Goal: Task Accomplishment & Management: Complete application form

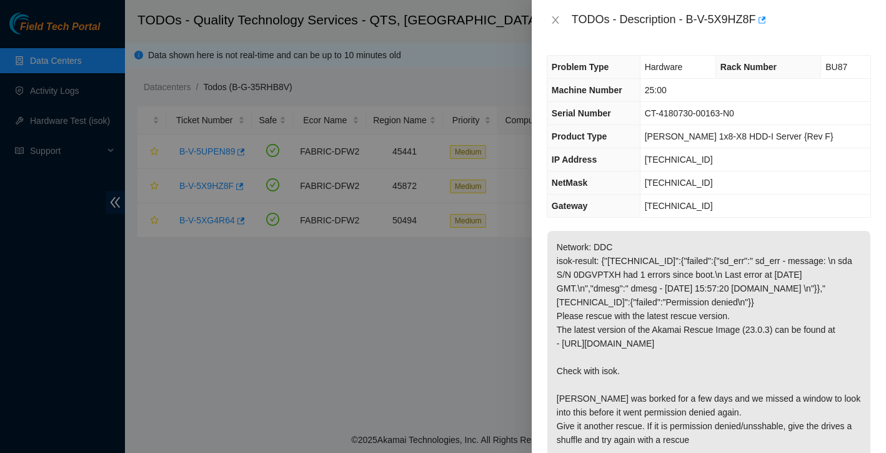
scroll to position [150, 0]
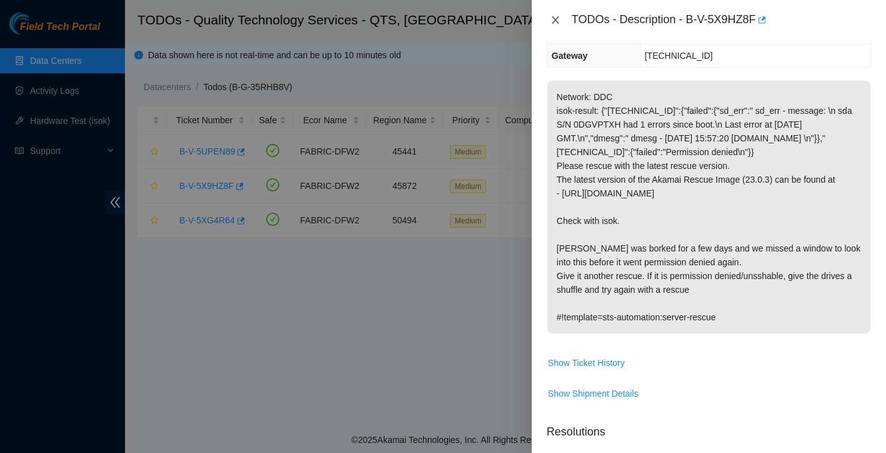
click at [554, 24] on icon "close" at bounding box center [556, 20] width 10 height 10
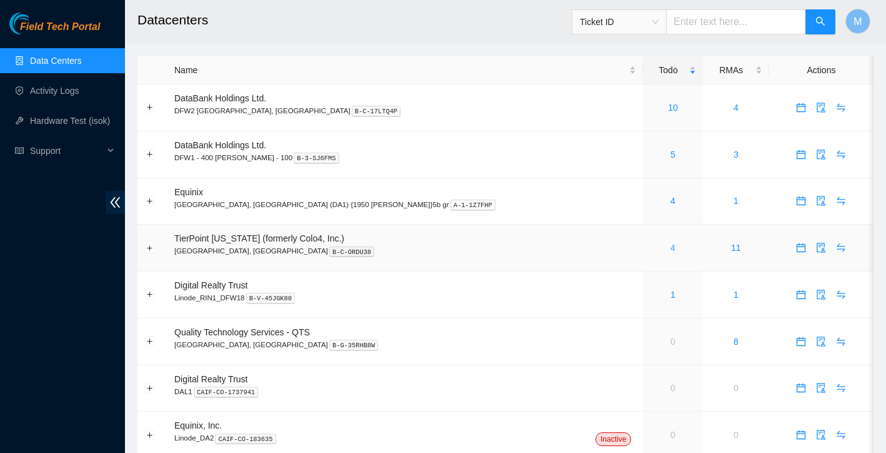
click at [671, 248] on link "4" at bounding box center [673, 248] width 5 height 10
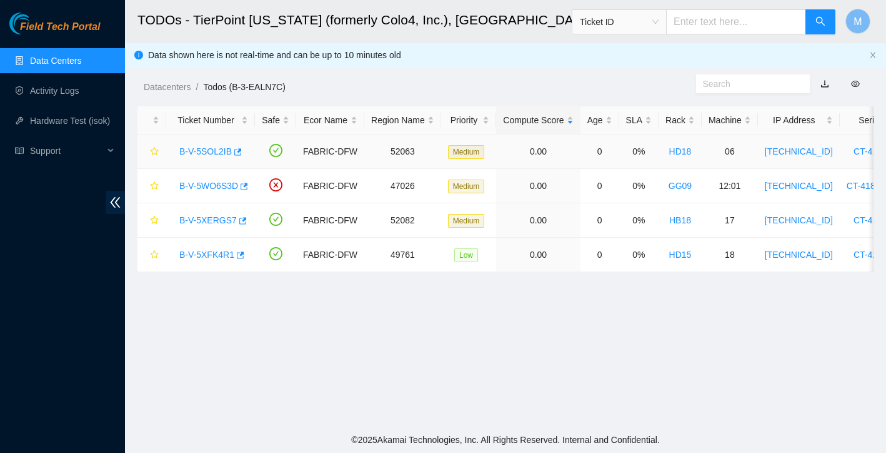
click at [208, 153] on link "B-V-5SOL2IB" at bounding box center [205, 151] width 53 height 10
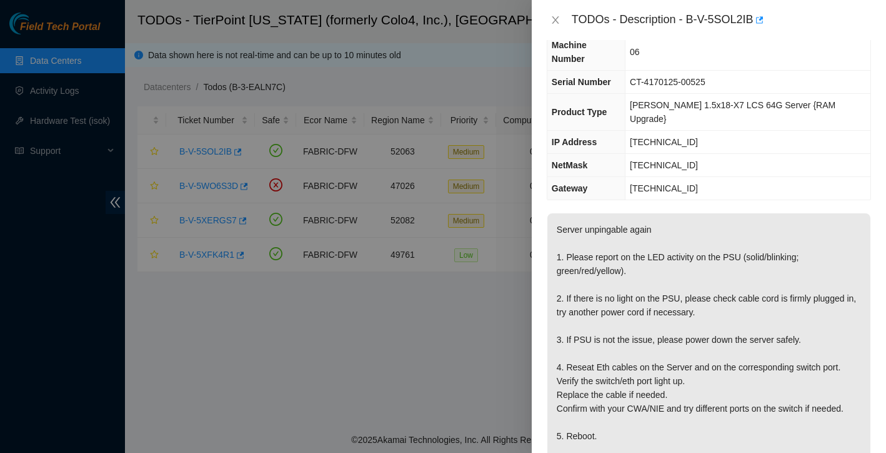
scroll to position [29, 0]
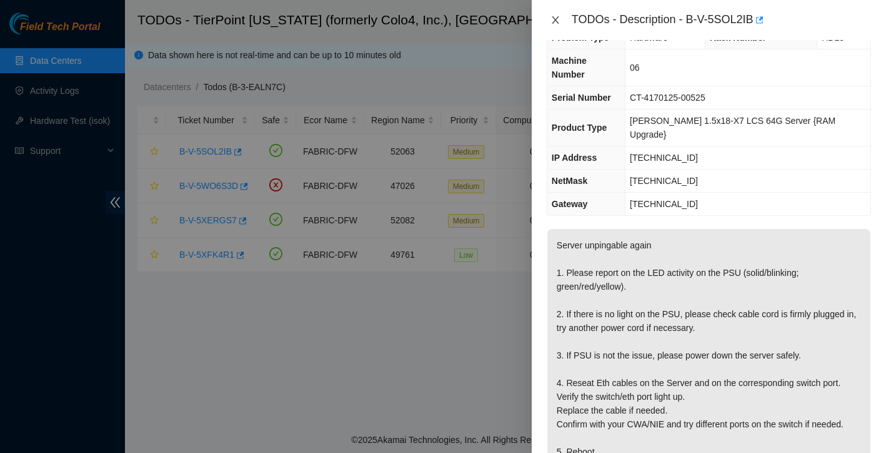
click at [557, 22] on icon "close" at bounding box center [555, 20] width 7 height 8
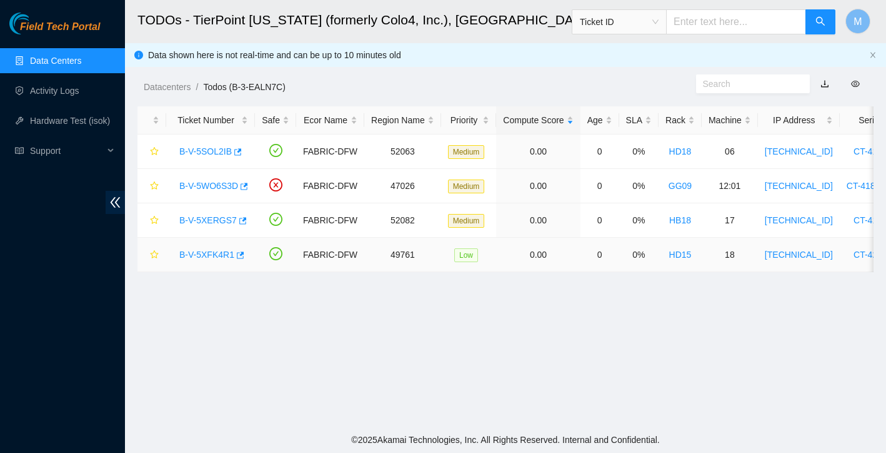
click at [212, 256] on link "B-V-5XFK4R1" at bounding box center [206, 254] width 55 height 10
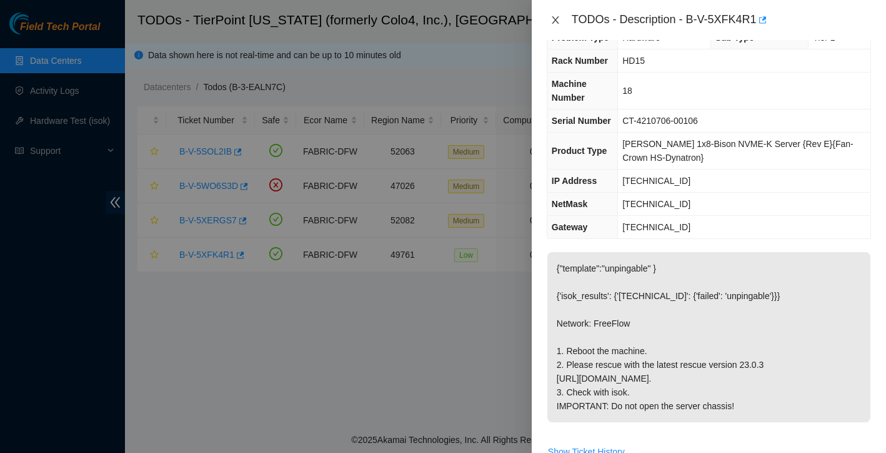
click at [554, 24] on icon "close" at bounding box center [556, 20] width 10 height 10
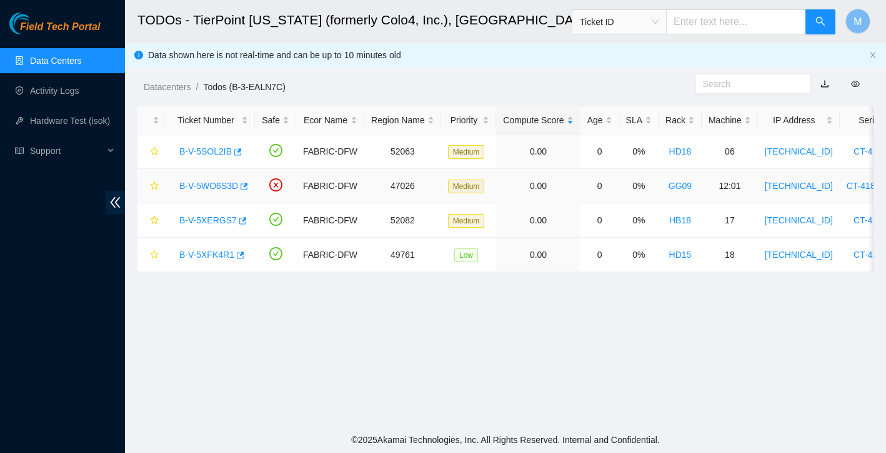
click at [221, 185] on link "B-V-5WO6S3D" at bounding box center [208, 186] width 59 height 10
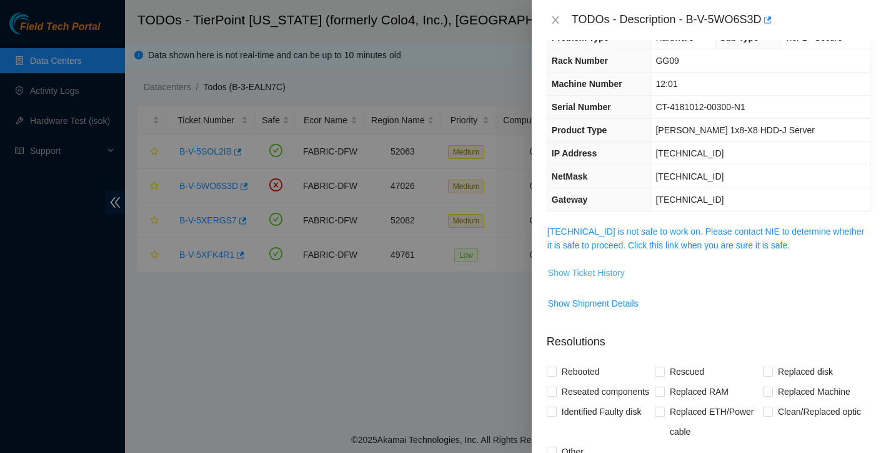
click at [612, 277] on span "Show Ticket History" at bounding box center [586, 273] width 77 height 14
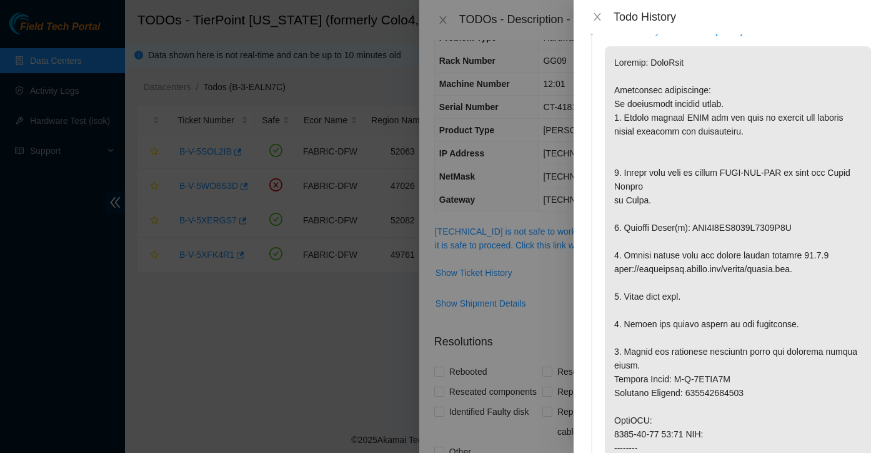
scroll to position [4, 0]
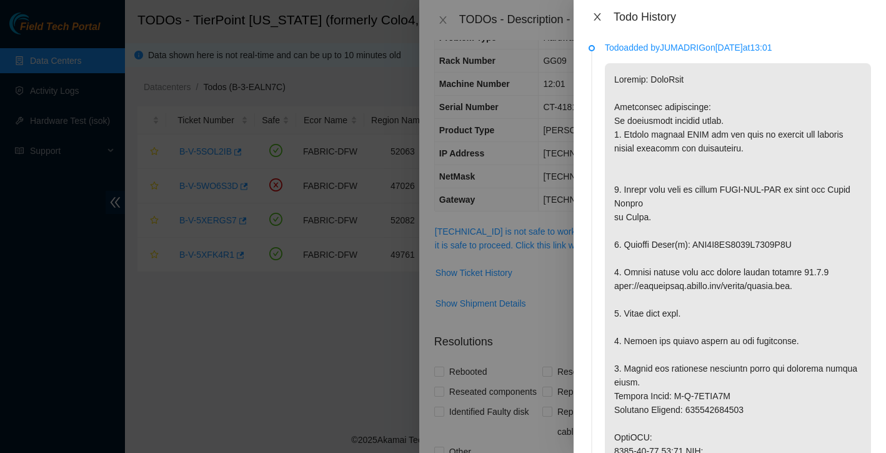
click at [599, 12] on icon "close" at bounding box center [598, 17] width 10 height 10
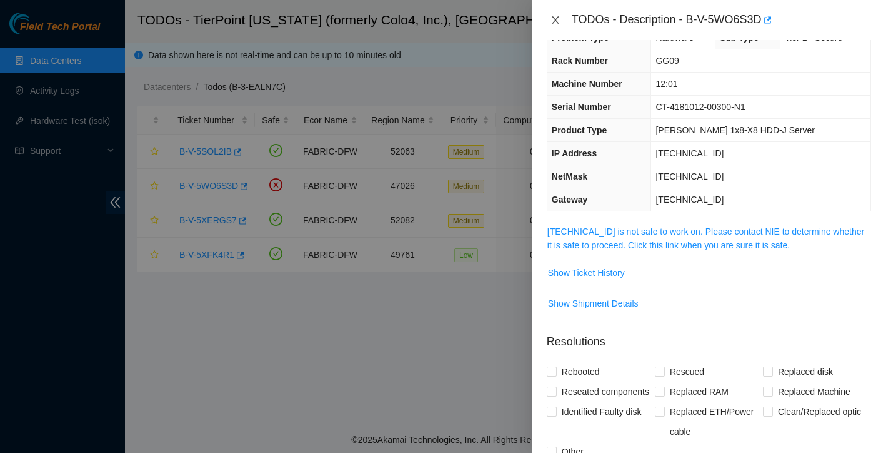
click at [551, 23] on icon "close" at bounding box center [556, 20] width 10 height 10
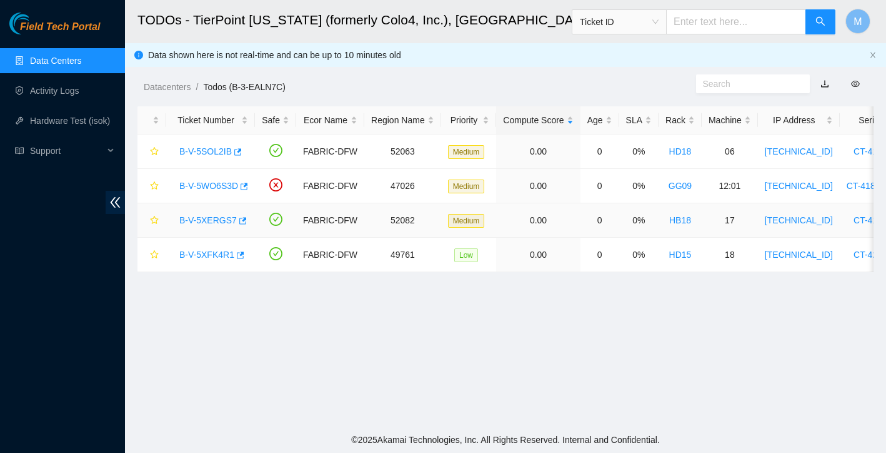
click at [199, 223] on link "B-V-5XERGS7" at bounding box center [208, 220] width 58 height 10
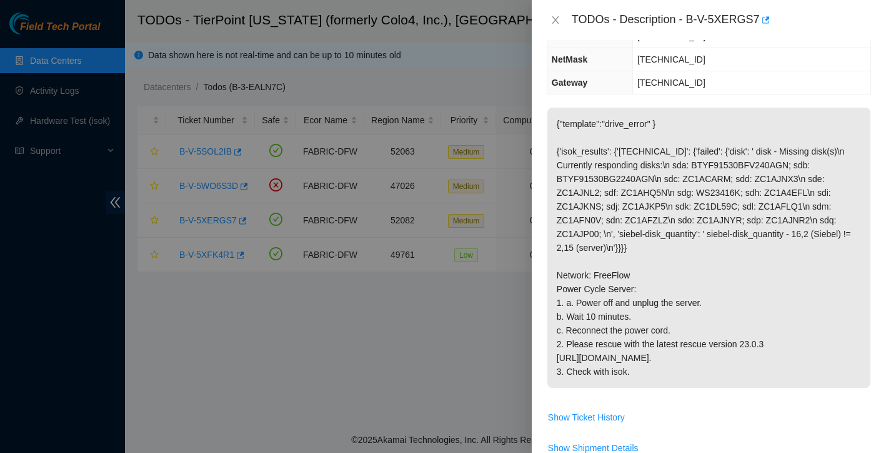
scroll to position [112, 0]
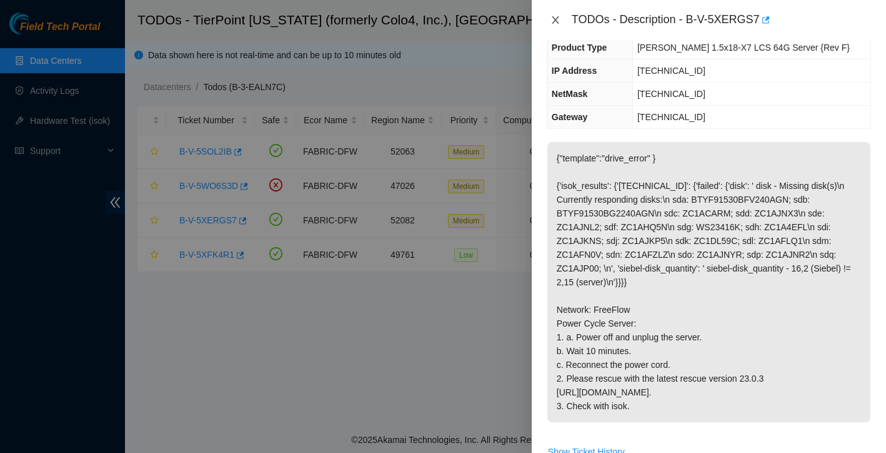
click at [558, 24] on icon "close" at bounding box center [556, 20] width 10 height 10
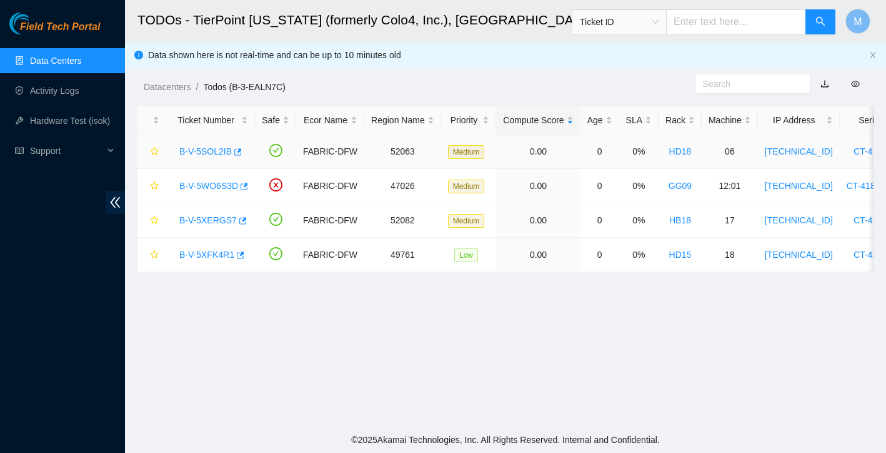
click at [205, 154] on link "B-V-5SOL2IB" at bounding box center [205, 151] width 53 height 10
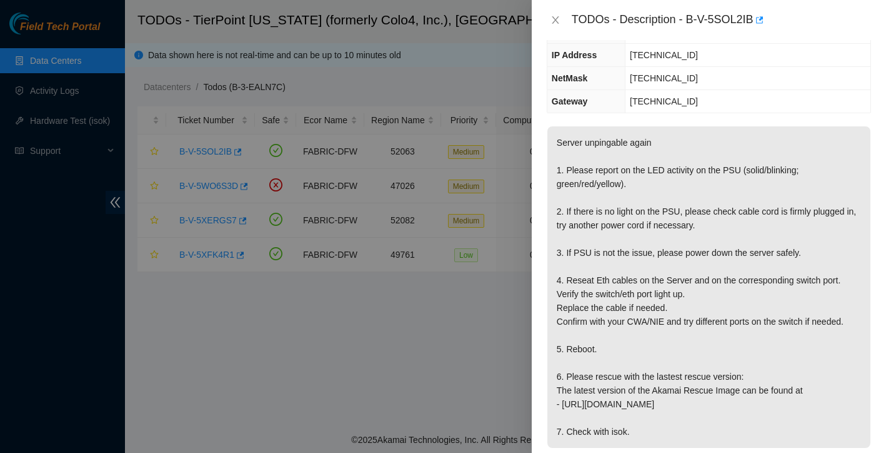
scroll to position [133, 0]
click at [555, 21] on icon "close" at bounding box center [555, 20] width 7 height 8
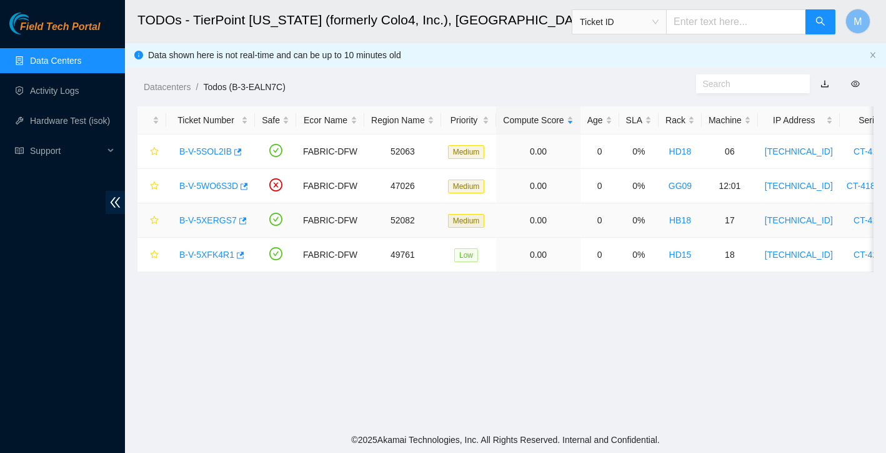
click at [206, 219] on link "B-V-5XERGS7" at bounding box center [208, 220] width 58 height 10
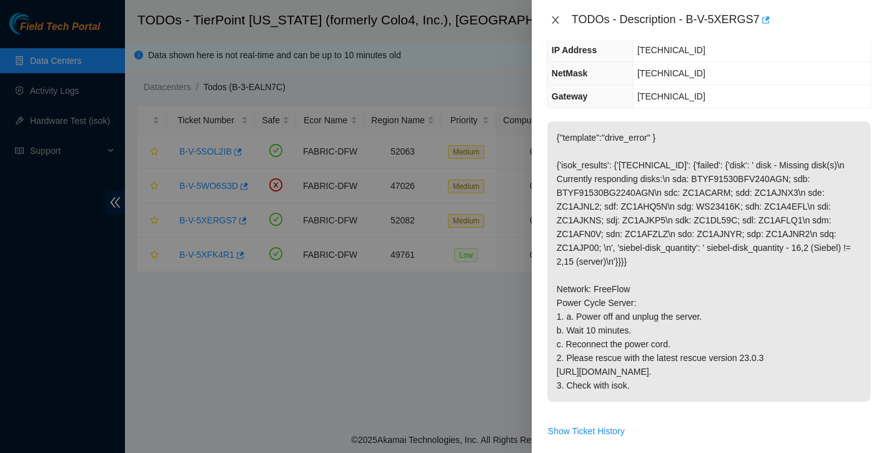
click at [557, 23] on icon "close" at bounding box center [556, 20] width 10 height 10
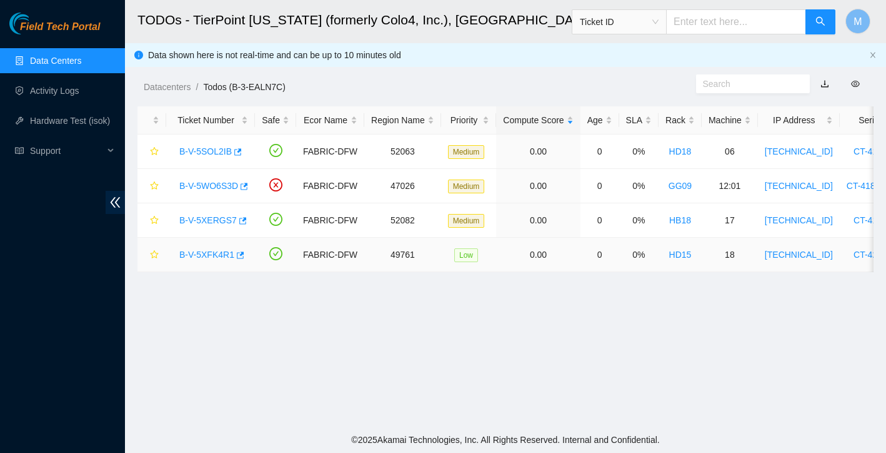
click at [214, 254] on link "B-V-5XFK4R1" at bounding box center [206, 254] width 55 height 10
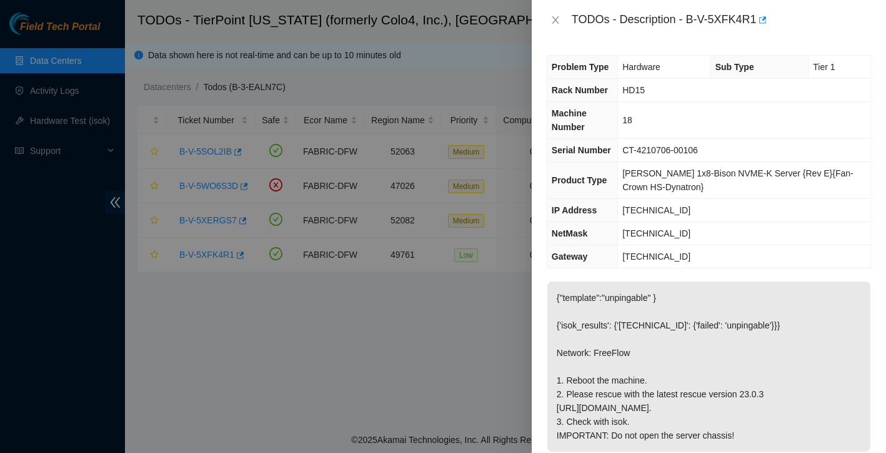
scroll to position [0, 0]
click at [553, 18] on icon "close" at bounding box center [556, 20] width 10 height 10
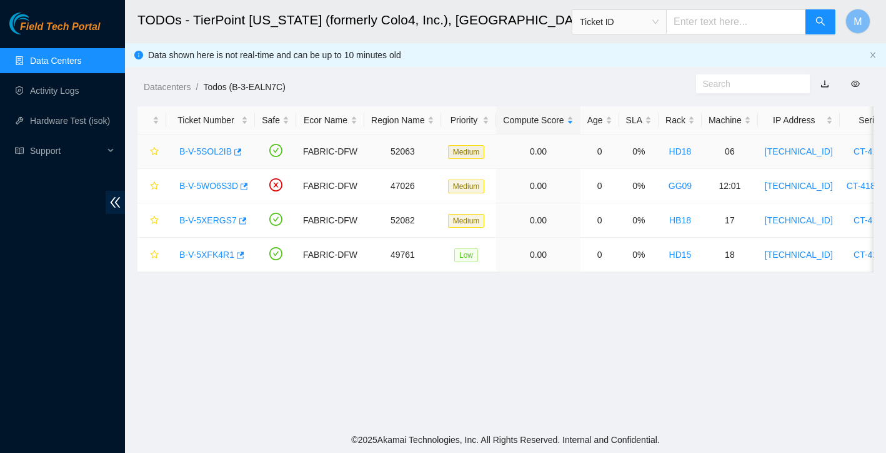
click at [194, 151] on link "B-V-5SOL2IB" at bounding box center [205, 151] width 53 height 10
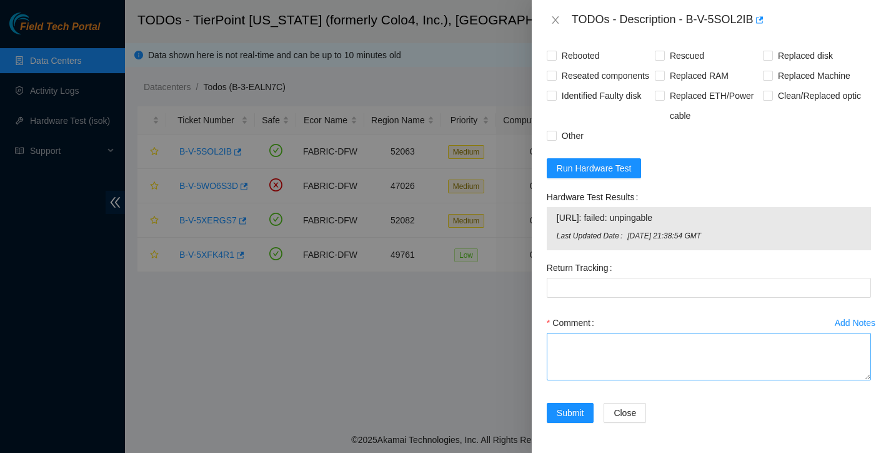
scroll to position [658, 0]
click at [622, 356] on textarea "Comment" at bounding box center [709, 357] width 324 height 48
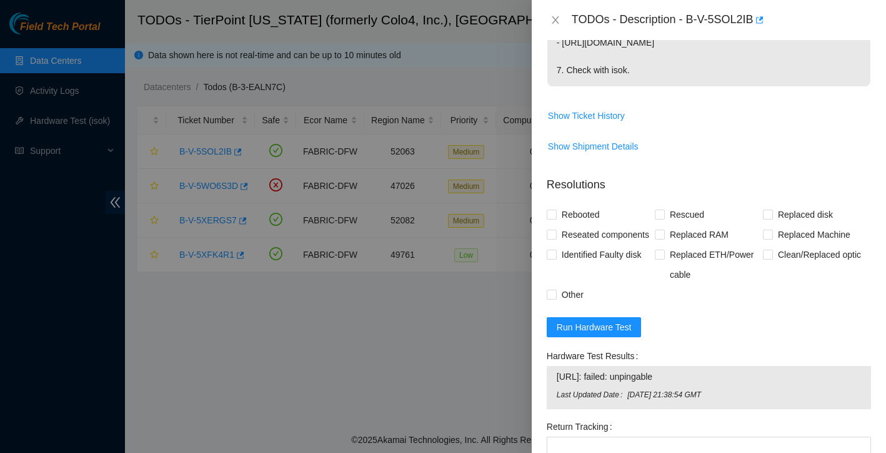
scroll to position [479, 0]
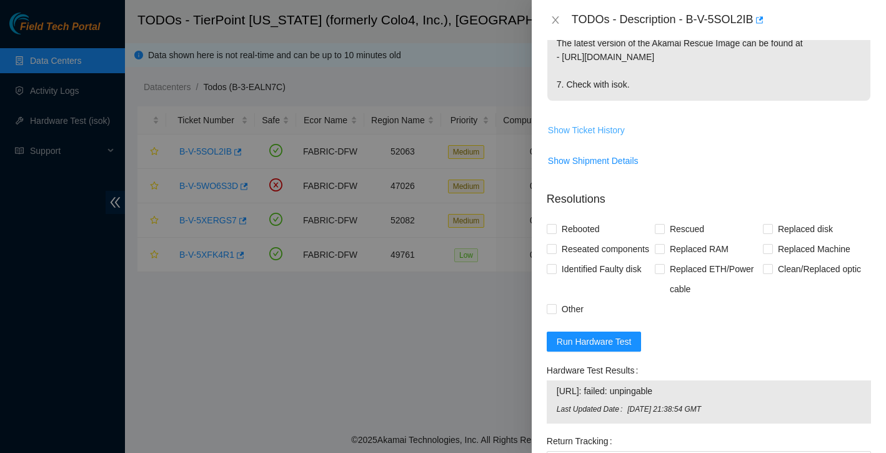
type textarea "LED light is solid green"
click at [620, 123] on span "Show Ticket History" at bounding box center [586, 130] width 77 height 14
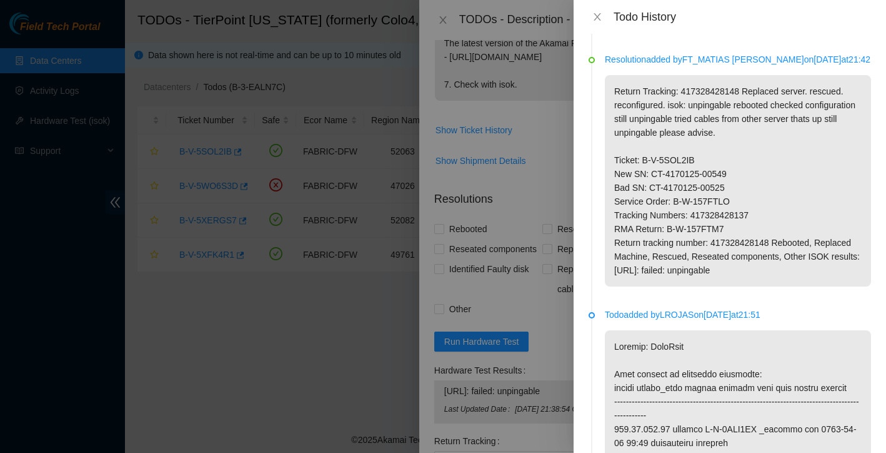
scroll to position [389, 0]
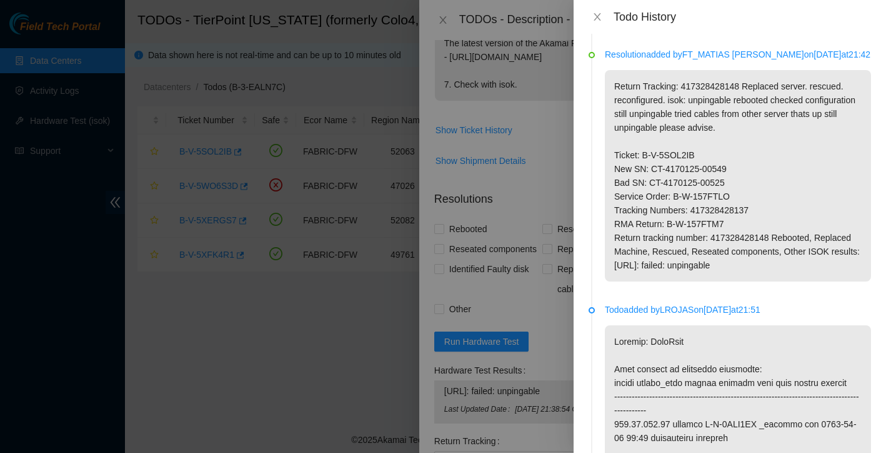
click at [336, 346] on div at bounding box center [443, 226] width 886 height 453
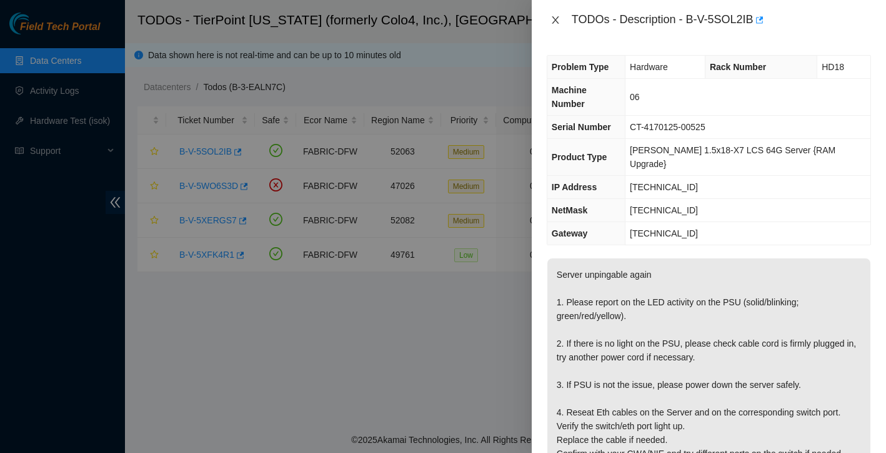
scroll to position [0, 0]
click at [556, 19] on icon "close" at bounding box center [555, 20] width 7 height 8
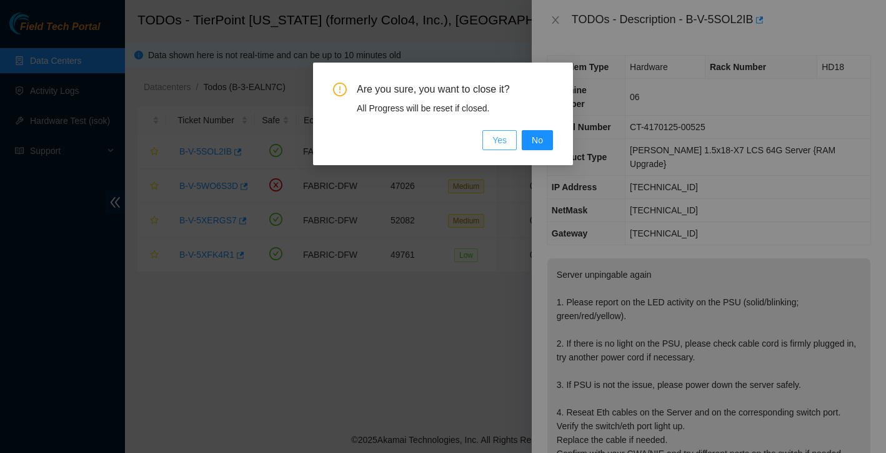
click at [504, 137] on span "Yes" at bounding box center [500, 140] width 14 height 14
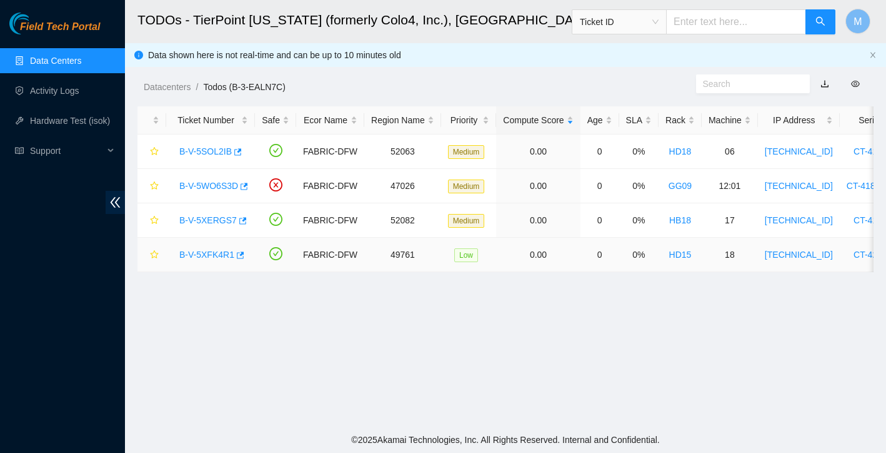
click at [199, 256] on link "B-V-5XFK4R1" at bounding box center [206, 254] width 55 height 10
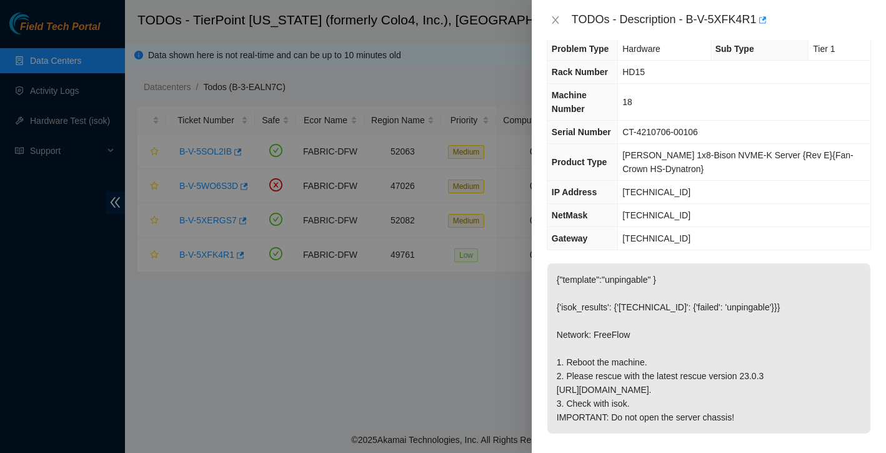
scroll to position [14, 0]
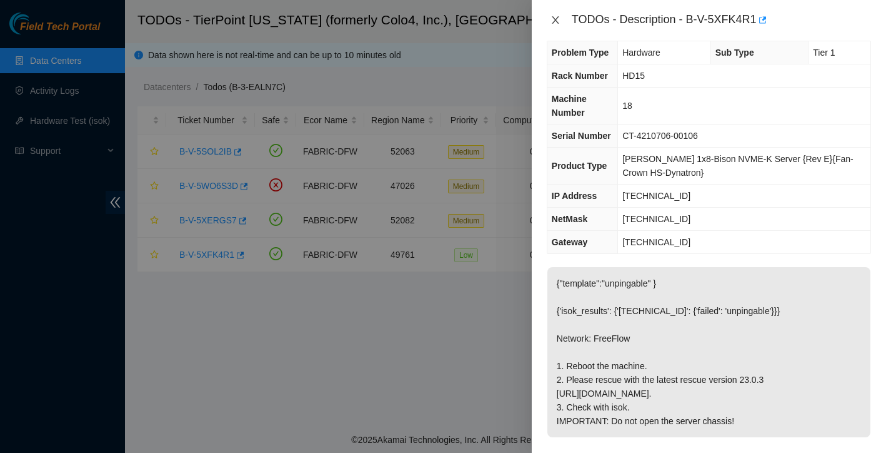
click at [558, 20] on icon "close" at bounding box center [556, 20] width 10 height 10
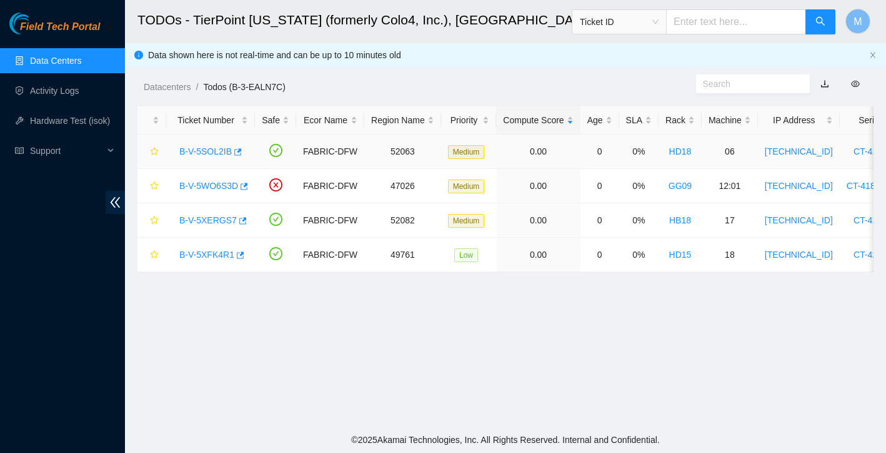
click at [198, 156] on link "B-V-5SOL2IB" at bounding box center [205, 151] width 53 height 10
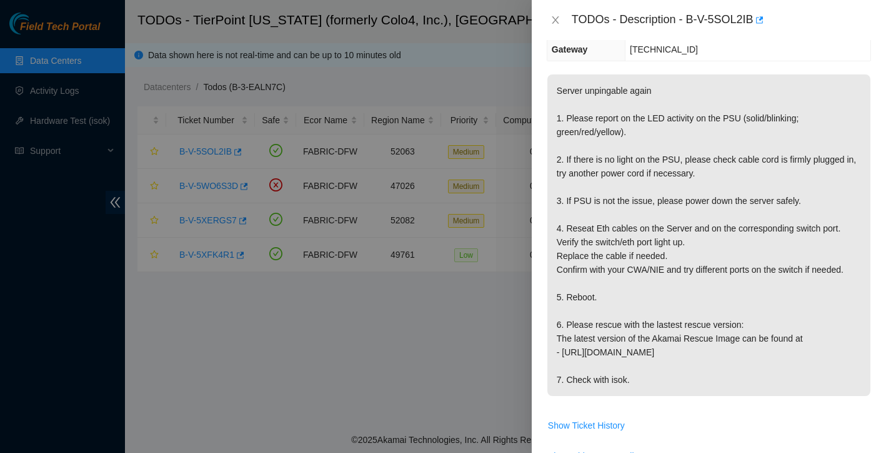
scroll to position [192, 0]
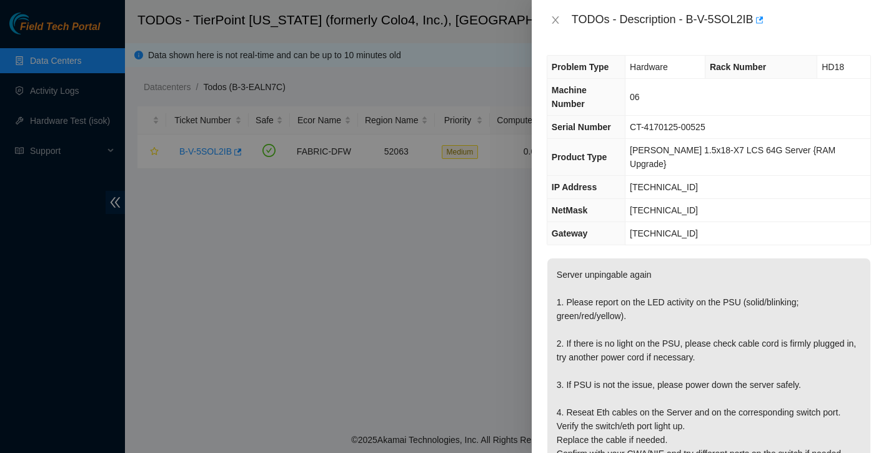
click at [98, 101] on div at bounding box center [443, 226] width 886 height 453
click at [556, 21] on icon "close" at bounding box center [555, 20] width 7 height 8
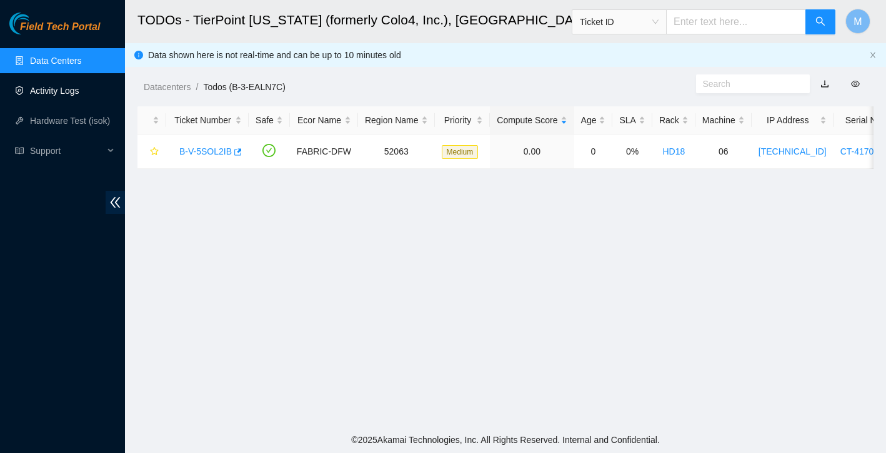
click at [59, 96] on link "Activity Logs" at bounding box center [54, 91] width 49 height 10
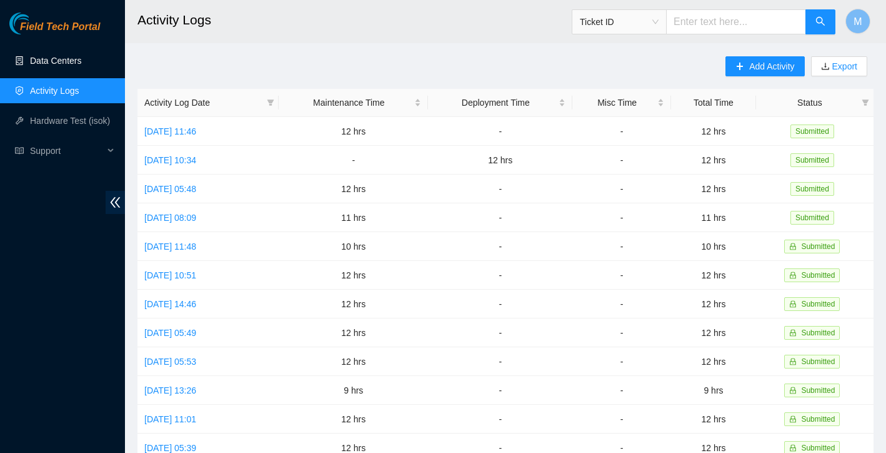
click at [49, 56] on link "Data Centers" at bounding box center [55, 61] width 51 height 10
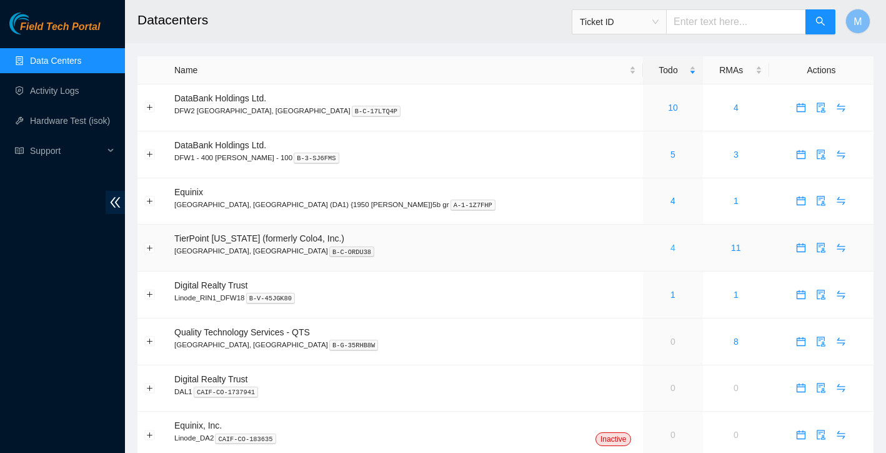
click at [671, 247] on link "4" at bounding box center [673, 248] width 5 height 10
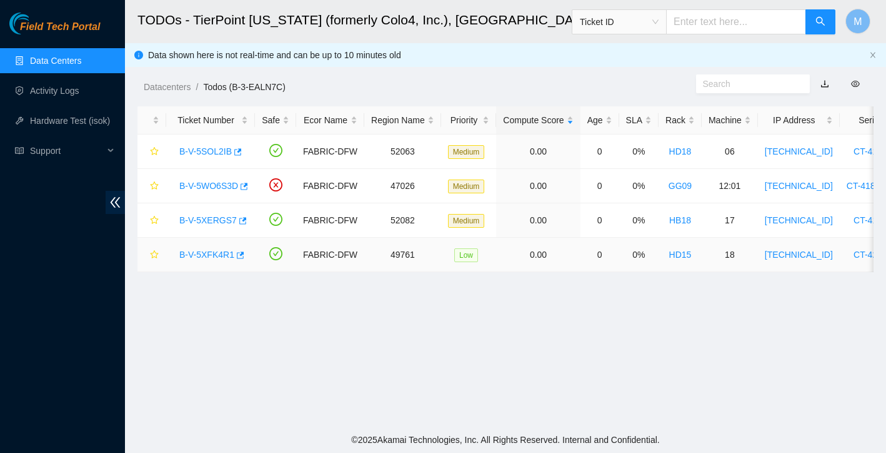
click at [215, 253] on link "B-V-5XFK4R1" at bounding box center [206, 254] width 55 height 10
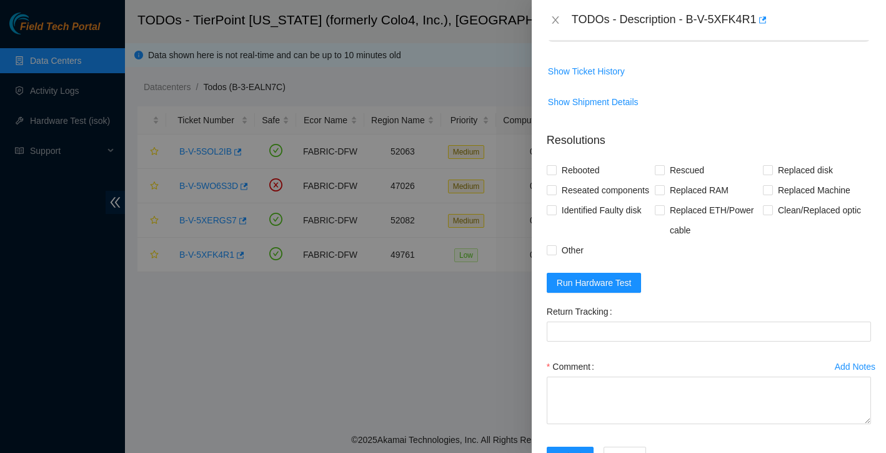
scroll to position [414, 0]
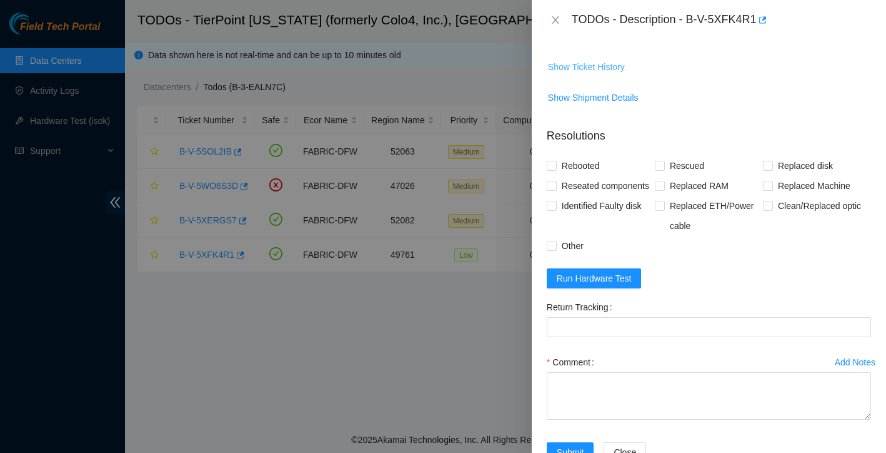
click at [616, 74] on span "Show Ticket History" at bounding box center [586, 67] width 77 height 14
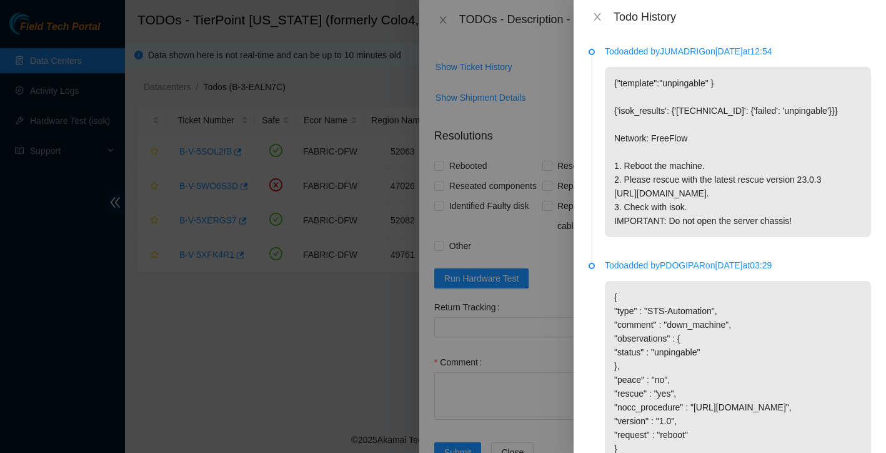
scroll to position [0, 0]
click at [597, 17] on icon "close" at bounding box center [597, 17] width 7 height 8
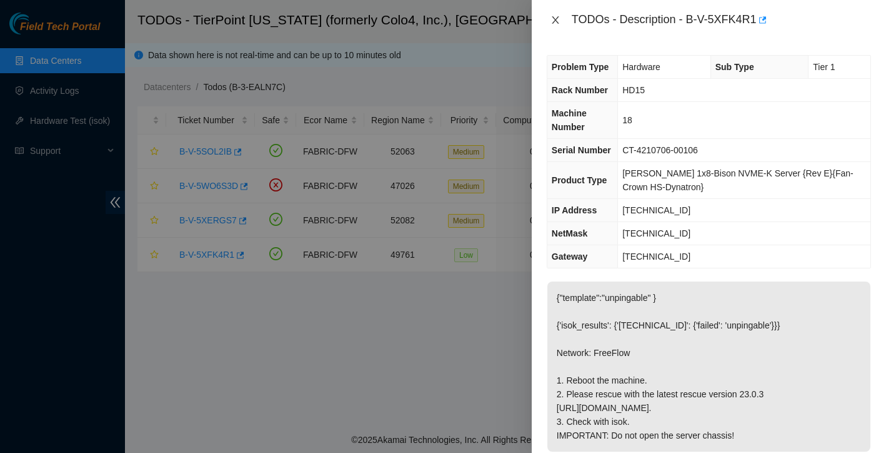
click at [556, 18] on icon "close" at bounding box center [556, 20] width 10 height 10
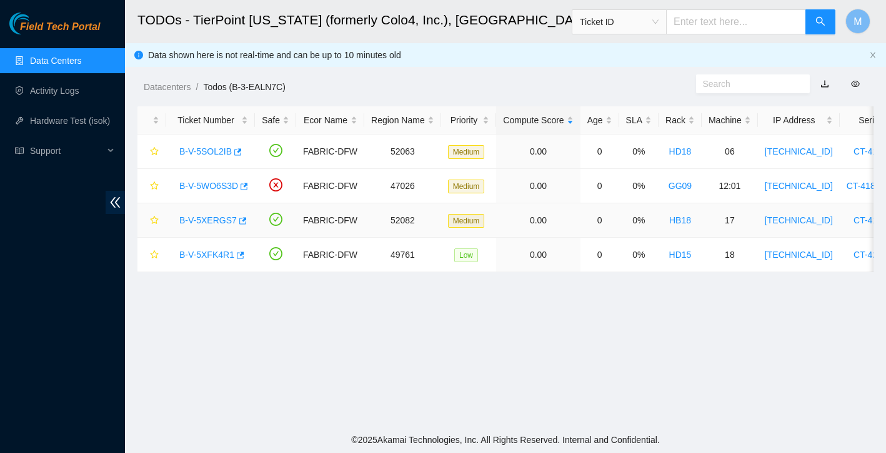
click at [200, 222] on link "B-V-5XERGS7" at bounding box center [208, 220] width 58 height 10
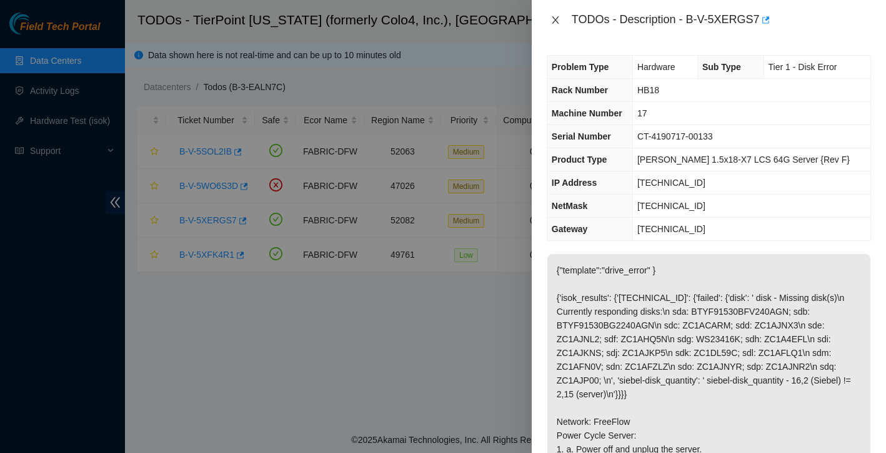
click at [556, 19] on icon "close" at bounding box center [555, 20] width 7 height 8
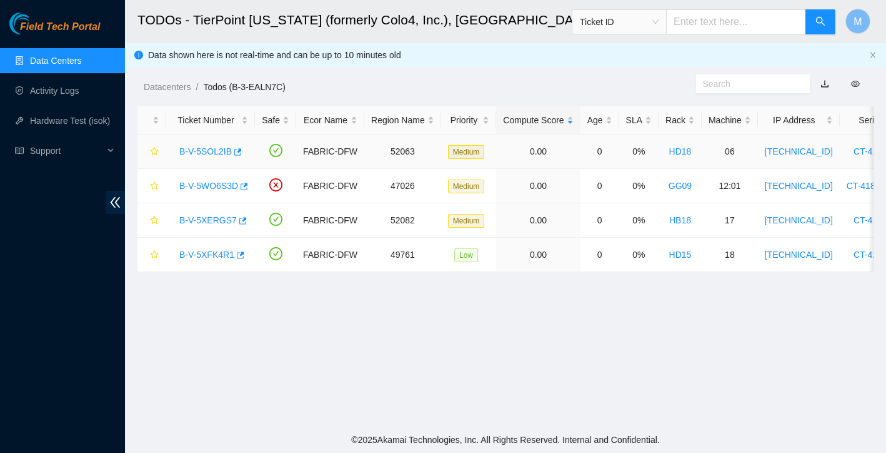
click at [200, 146] on link "B-V-5SOL2IB" at bounding box center [205, 151] width 53 height 10
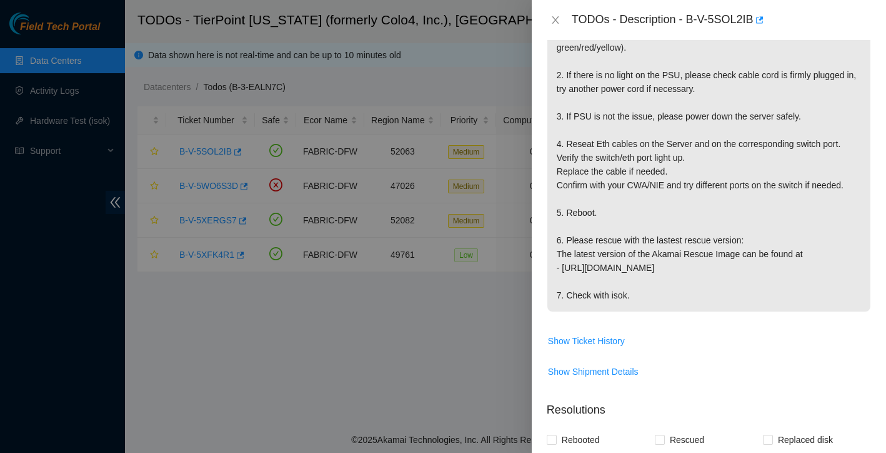
scroll to position [326, 0]
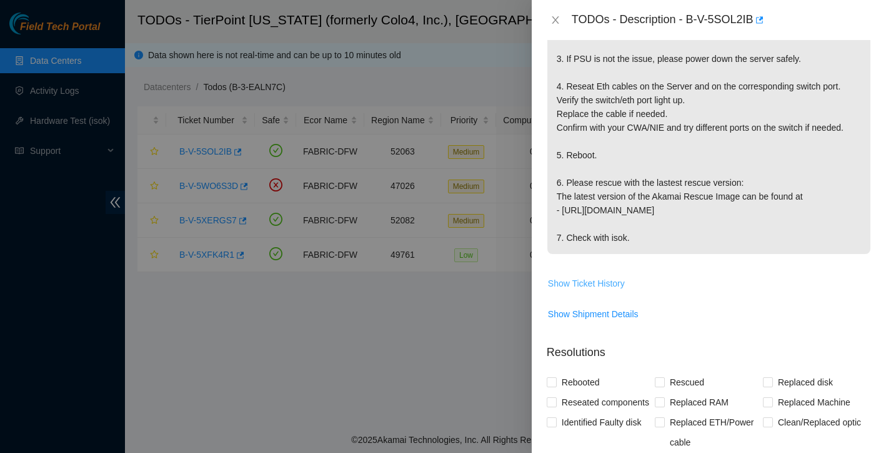
click at [610, 276] on span "Show Ticket History" at bounding box center [586, 283] width 77 height 14
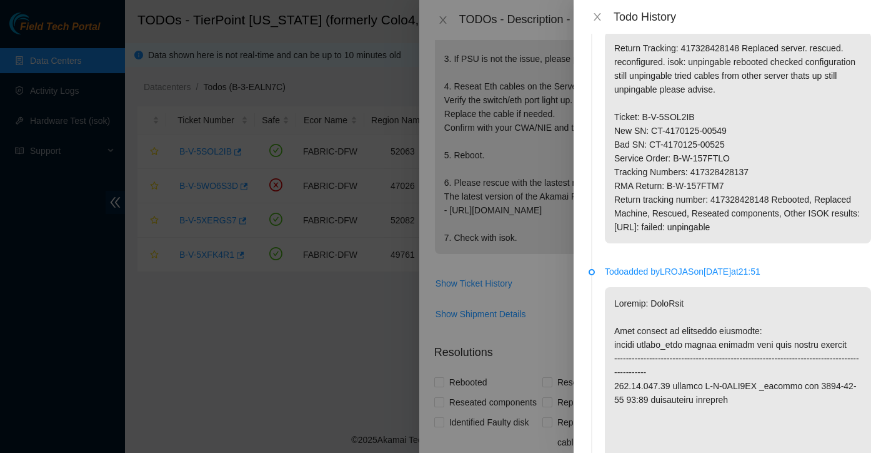
scroll to position [426, 0]
click at [555, 279] on div at bounding box center [443, 226] width 886 height 453
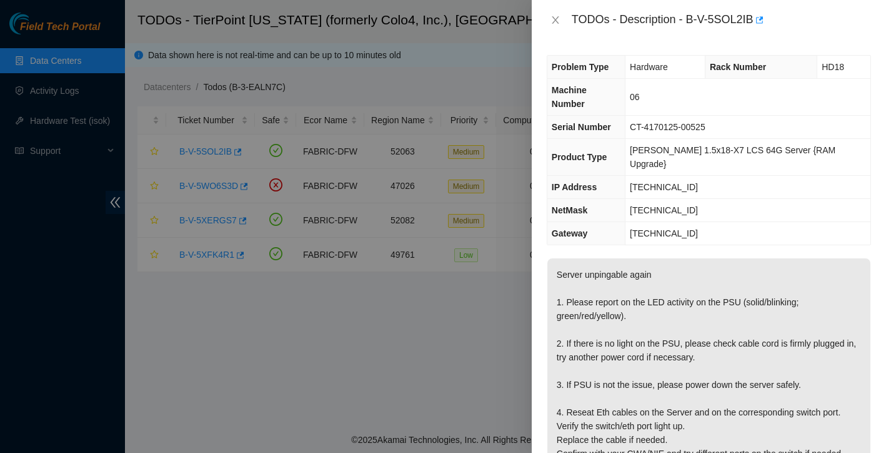
scroll to position [0, 0]
click at [556, 18] on icon "close" at bounding box center [556, 20] width 10 height 10
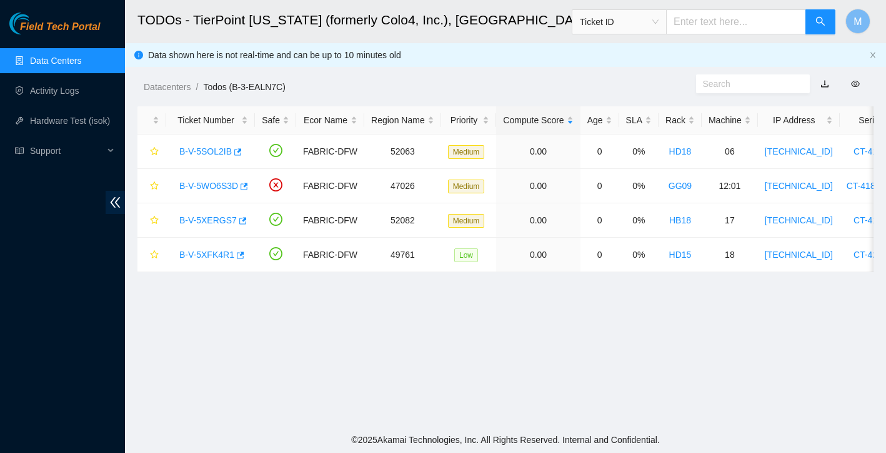
click at [56, 66] on link "Data Centers" at bounding box center [55, 61] width 51 height 10
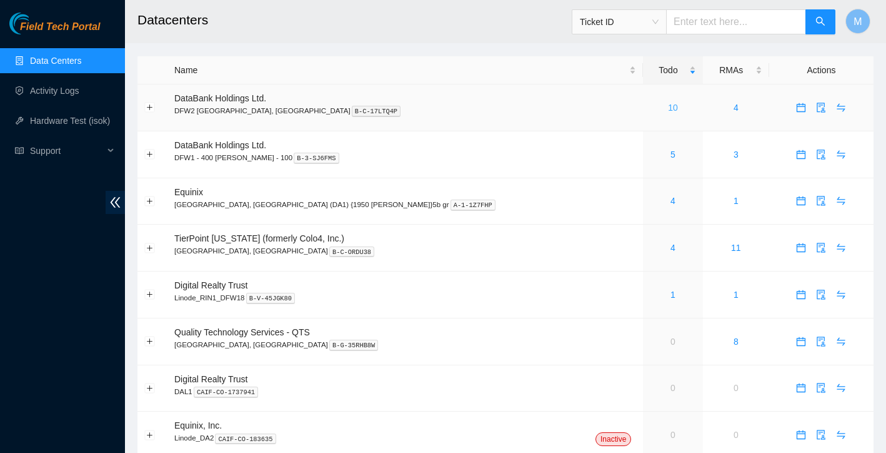
click at [668, 106] on link "10" at bounding box center [673, 108] width 10 height 10
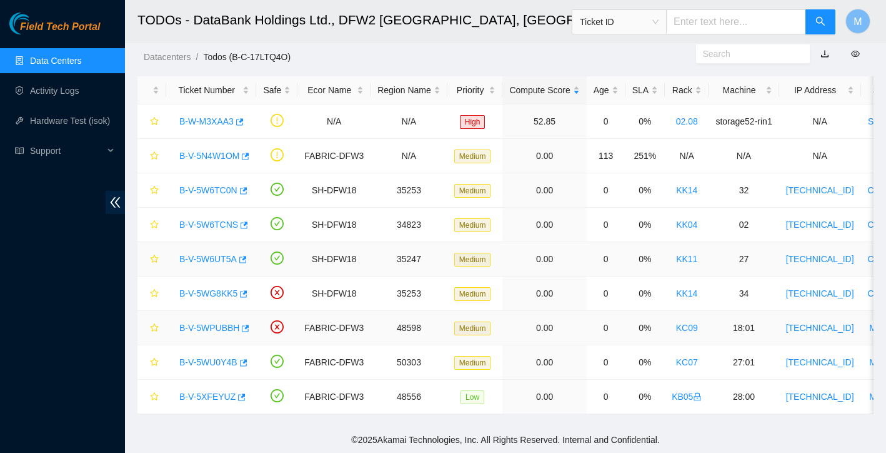
scroll to position [30, 0]
click at [226, 191] on link "B-V-5W6TC0N" at bounding box center [208, 190] width 58 height 10
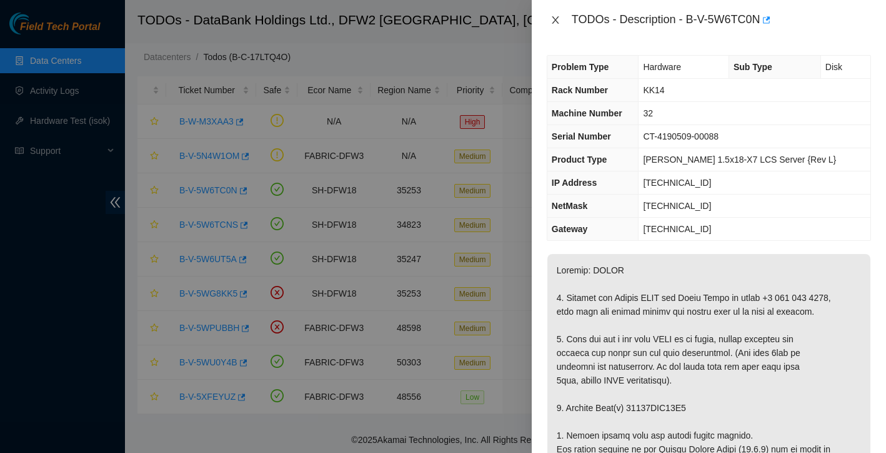
click at [554, 16] on icon "close" at bounding box center [556, 20] width 10 height 10
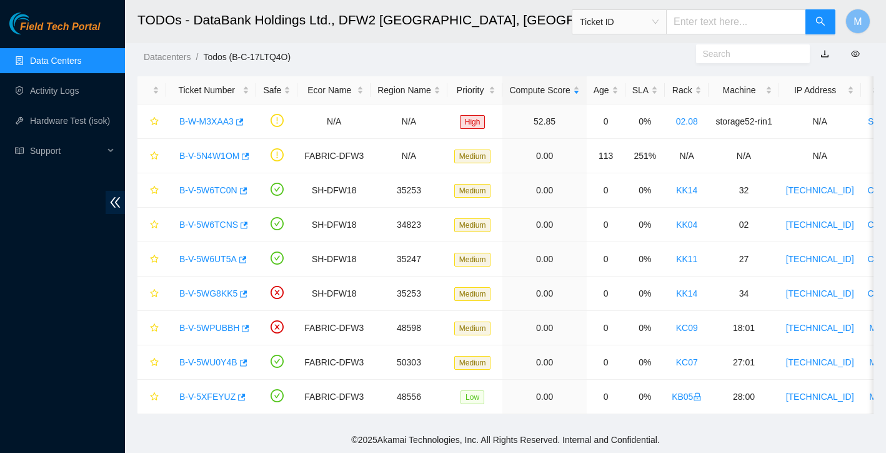
click at [55, 56] on link "Data Centers" at bounding box center [55, 61] width 51 height 10
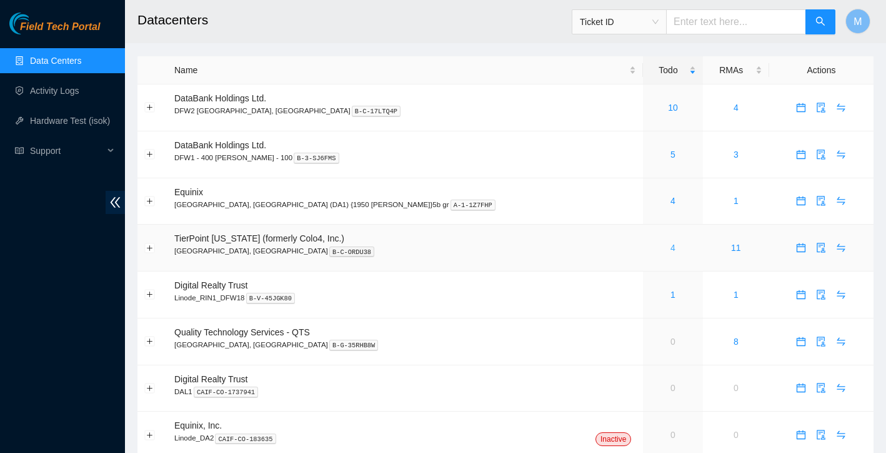
click at [671, 247] on link "4" at bounding box center [673, 248] width 5 height 10
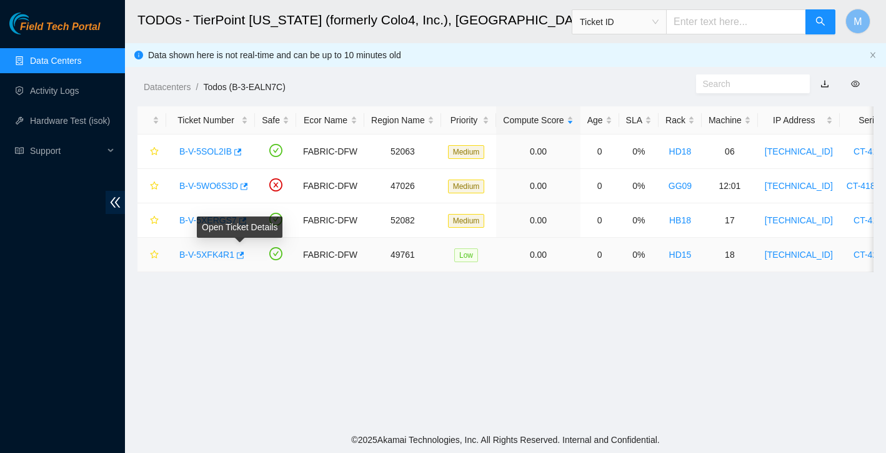
click at [215, 256] on link "B-V-5XFK4R1" at bounding box center [206, 254] width 55 height 10
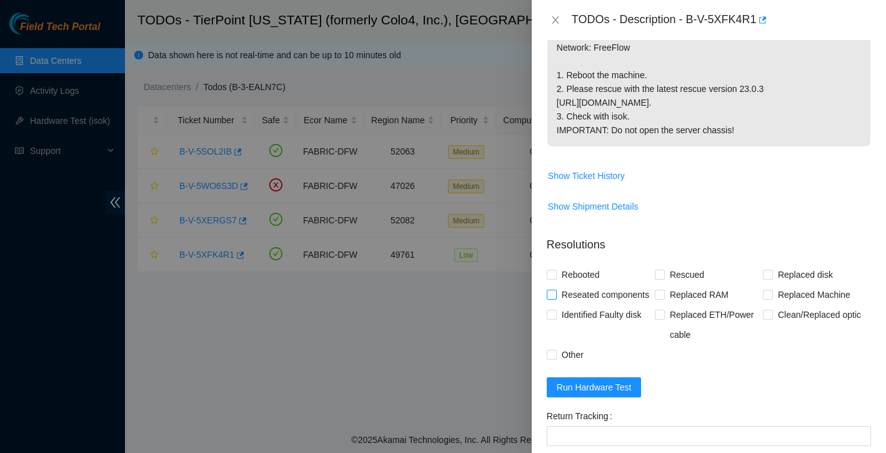
scroll to position [321, 0]
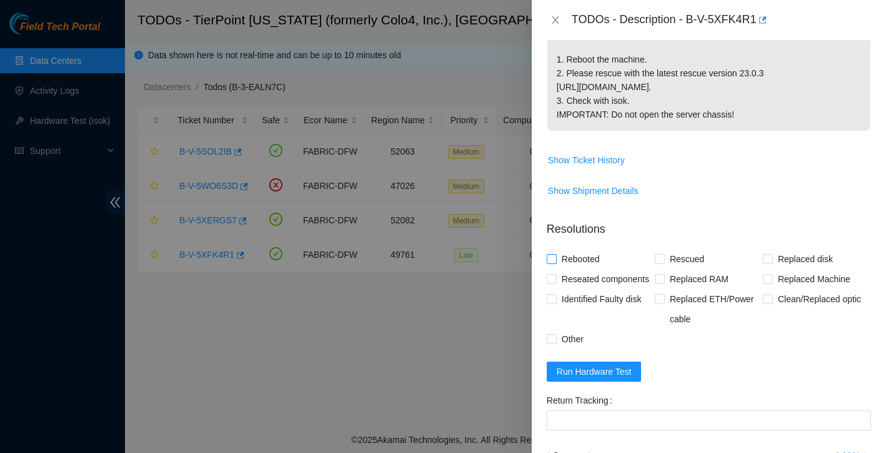
click at [557, 269] on span "Rebooted" at bounding box center [581, 259] width 48 height 20
click at [556, 263] on input "Rebooted" at bounding box center [551, 258] width 9 height 9
checkbox input "true"
click at [665, 269] on span "Rescued" at bounding box center [687, 259] width 44 height 20
click at [664, 263] on input "Rescued" at bounding box center [659, 258] width 9 height 9
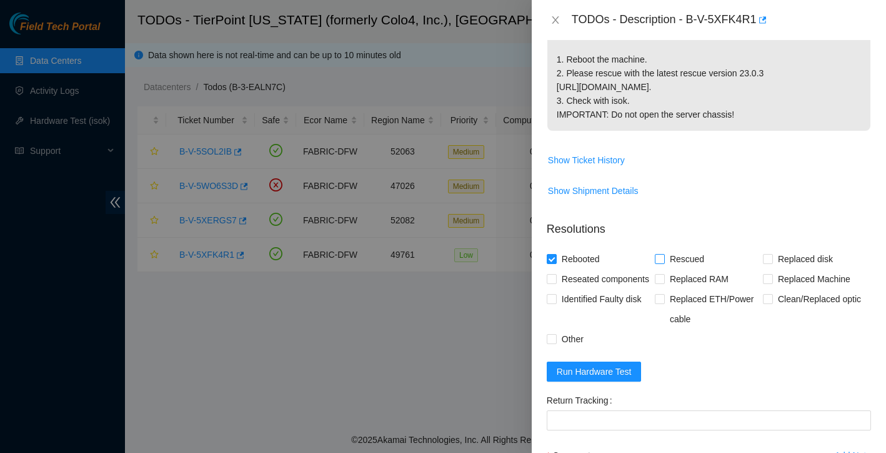
checkbox input "true"
click at [556, 284] on span at bounding box center [552, 279] width 10 height 10
click at [556, 283] on input "Reseated components" at bounding box center [551, 278] width 9 height 9
checkbox input "true"
click at [550, 343] on input "Other" at bounding box center [551, 338] width 9 height 9
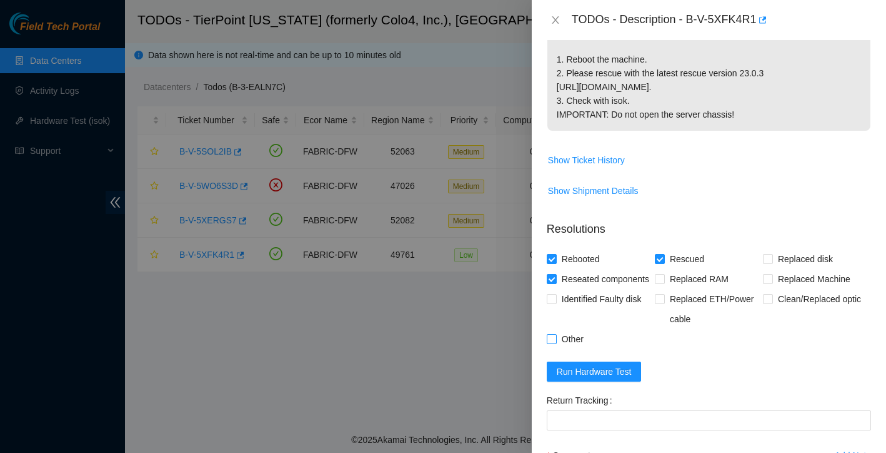
checkbox input "true"
click at [589, 378] on span "Run Hardware Test" at bounding box center [594, 371] width 75 height 14
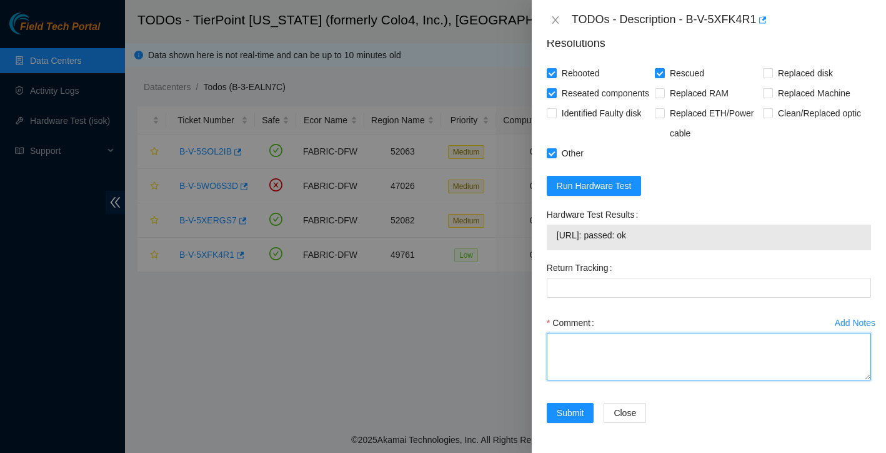
scroll to position [554, 0]
click at [604, 340] on textarea "Comment" at bounding box center [709, 357] width 324 height 48
type textarea "Found with no video rebooted rescued reconfigured isok: PASSING"
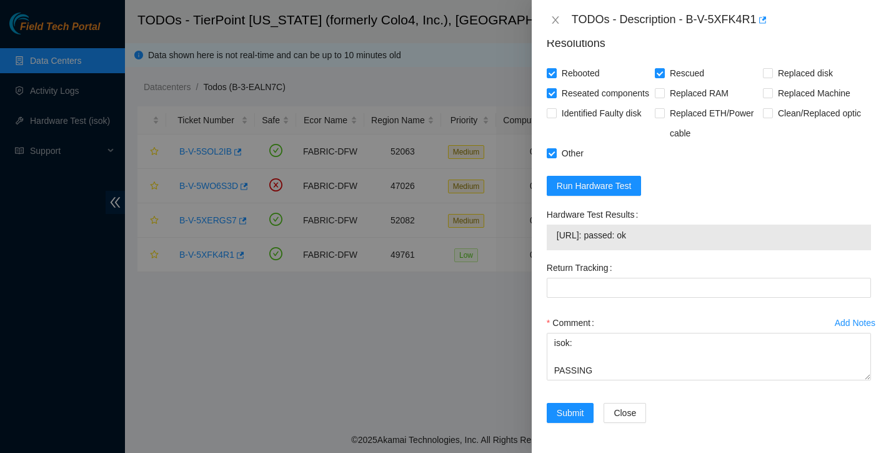
click at [673, 403] on div "Close" at bounding box center [641, 413] width 74 height 20
click at [571, 409] on span "Submit" at bounding box center [571, 413] width 28 height 14
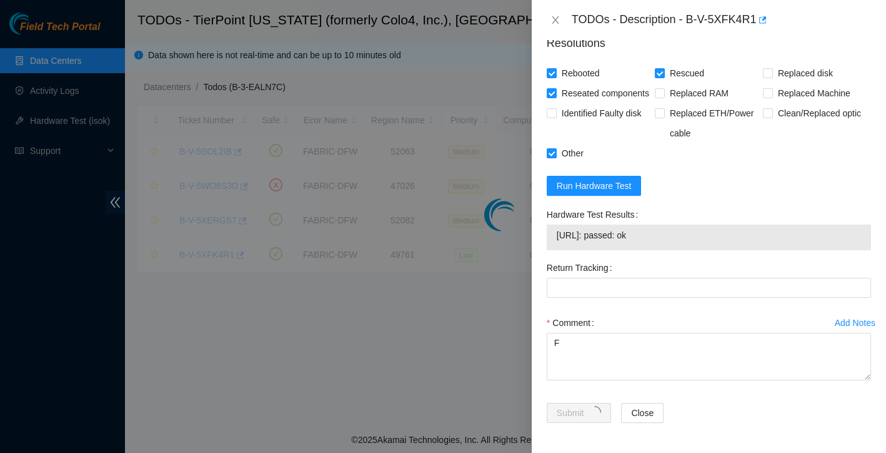
scroll to position [245, 0]
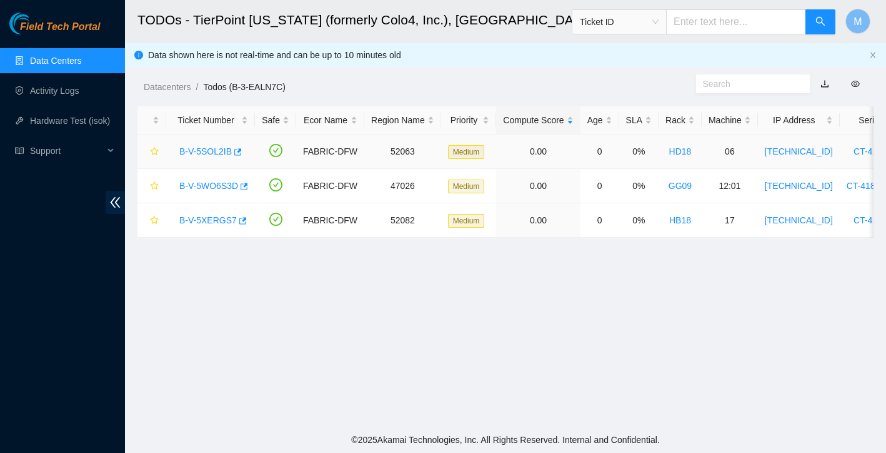
click at [211, 152] on link "B-V-5SOL2IB" at bounding box center [205, 151] width 53 height 10
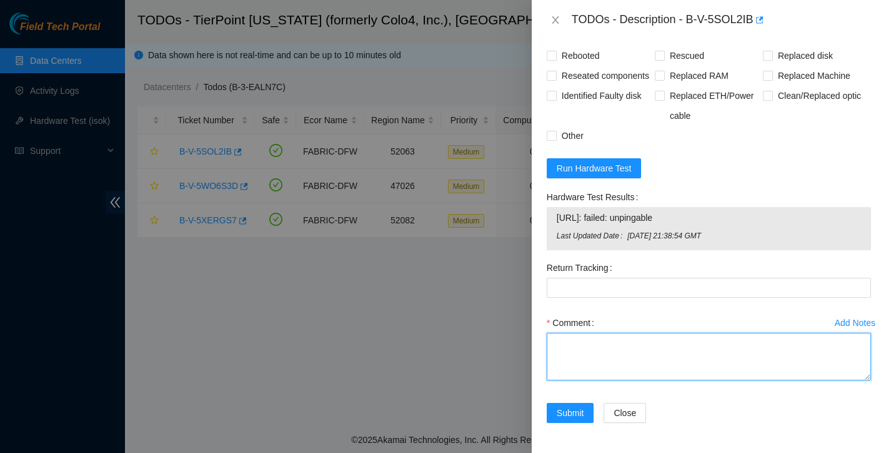
scroll to position [658, 0]
click at [606, 346] on textarea "Comment" at bounding box center [709, 357] width 324 height 48
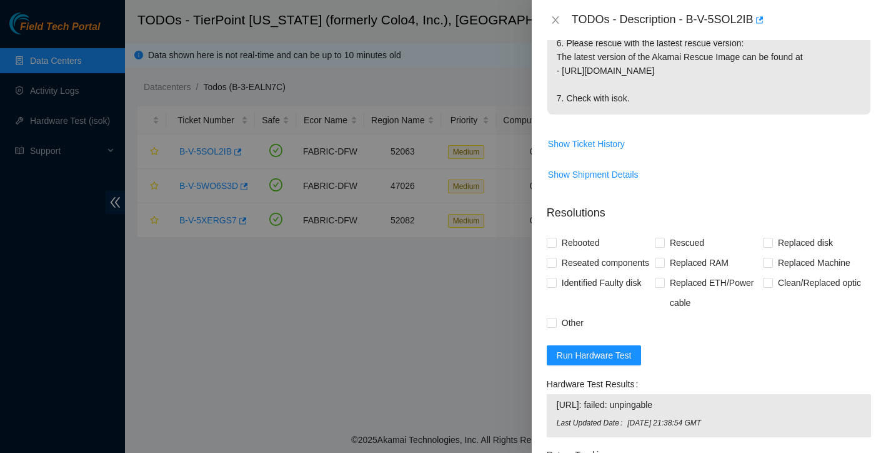
scroll to position [464, 0]
click at [619, 138] on span "Show Ticket History" at bounding box center [586, 145] width 77 height 14
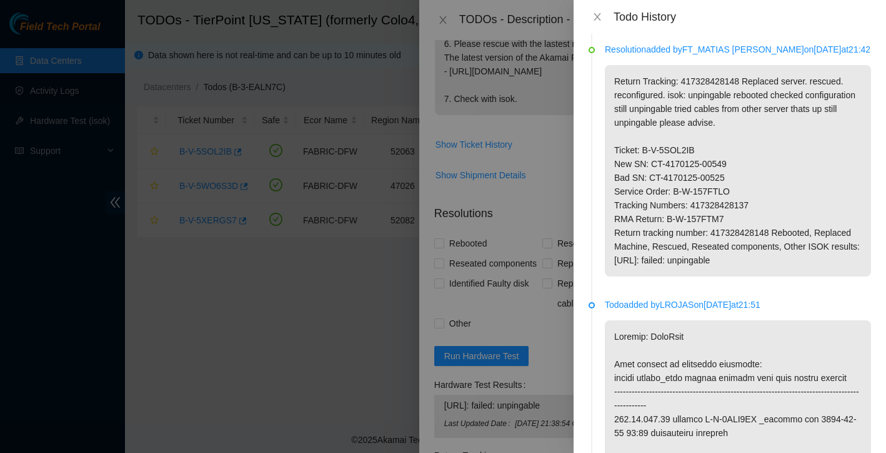
scroll to position [395, 0]
drag, startPoint x: 615, startPoint y: 217, endPoint x: 687, endPoint y: 213, distance: 72.0
click at [687, 213] on p "Return Tracking: 417328428148 Replaced server. rescued. reconfigured. isok: unp…" at bounding box center [738, 169] width 266 height 211
click at [668, 215] on p "Return Tracking: 417328428148 Replaced server. rescued. reconfigured. isok: unp…" at bounding box center [738, 169] width 266 height 211
drag, startPoint x: 651, startPoint y: 219, endPoint x: 749, endPoint y: 216, distance: 97.5
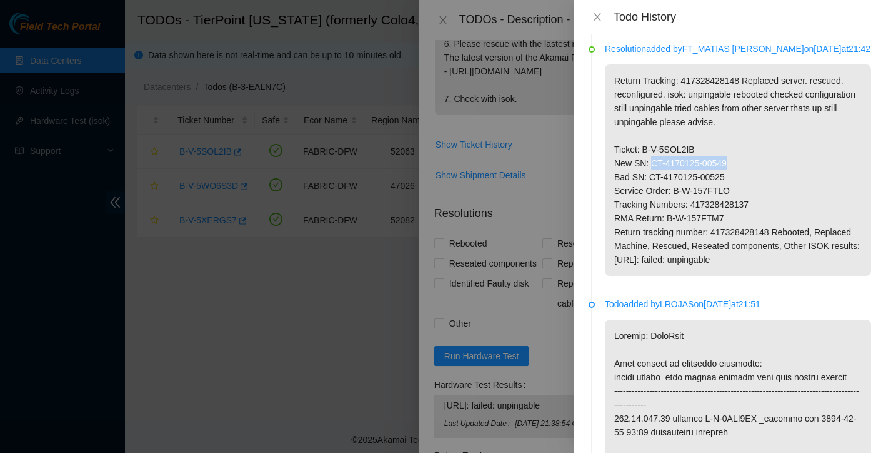
click at [749, 216] on p "Return Tracking: 417328428148 Replaced server. rescued. reconfigured. isok: unp…" at bounding box center [738, 169] width 266 height 211
copy p "CT-4170125-00549"
click at [519, 324] on div at bounding box center [443, 226] width 886 height 453
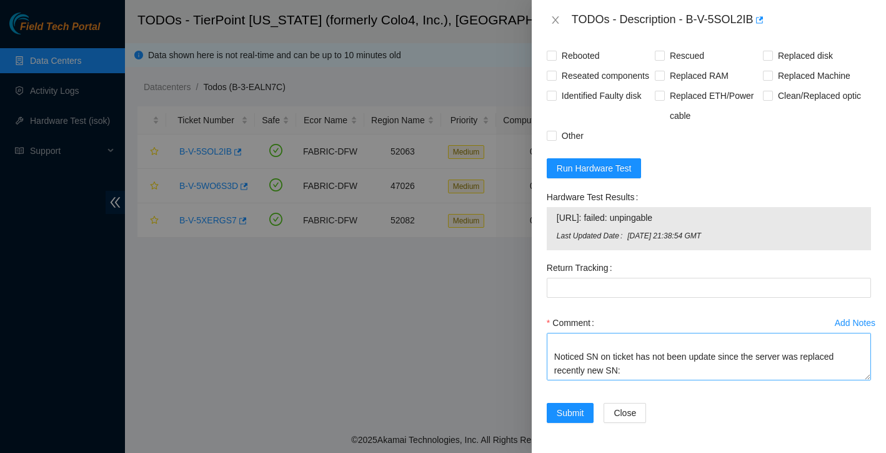
scroll to position [658, 0]
click at [668, 373] on textarea "GREEN solid light on PSU reseated eth cables Noticed SN on ticket has not been …" at bounding box center [709, 357] width 324 height 48
paste textarea "CT-4170125-00549"
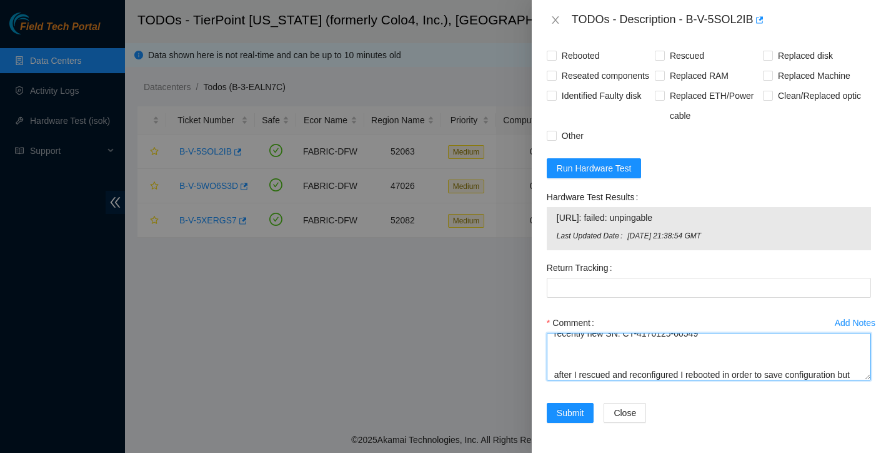
scroll to position [96, 0]
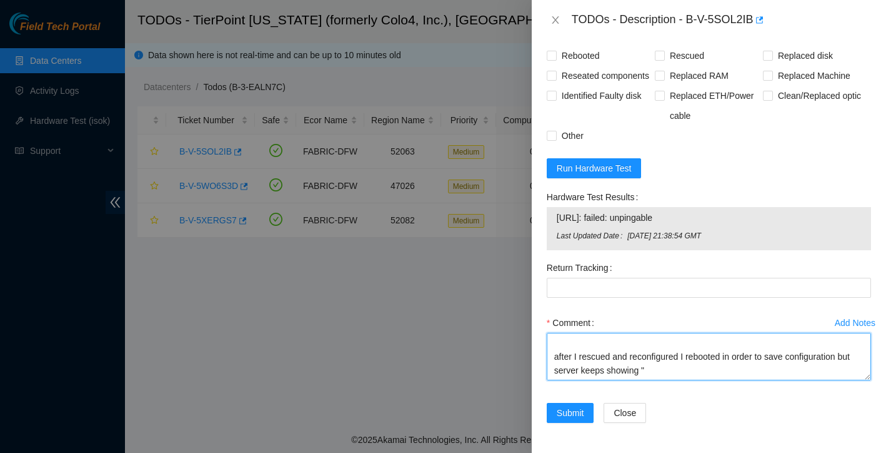
paste textarea "CT-4170125-00549"
paste textarea "changes will not take effect until you reboot"
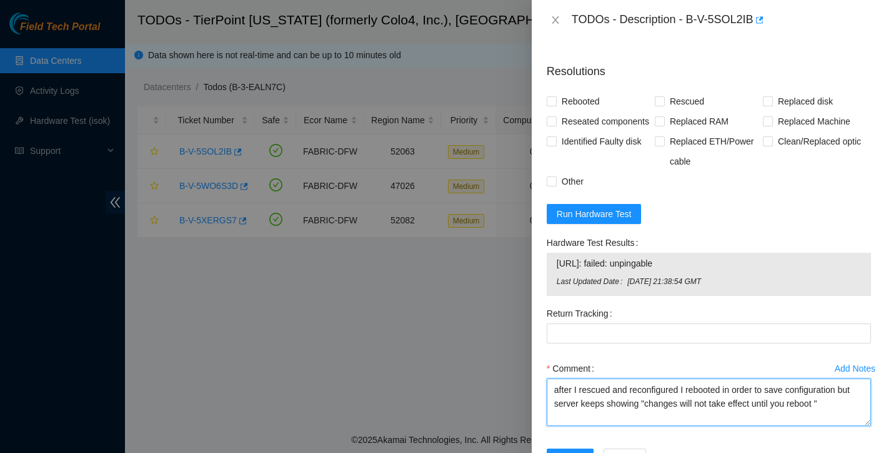
scroll to position [103, 0]
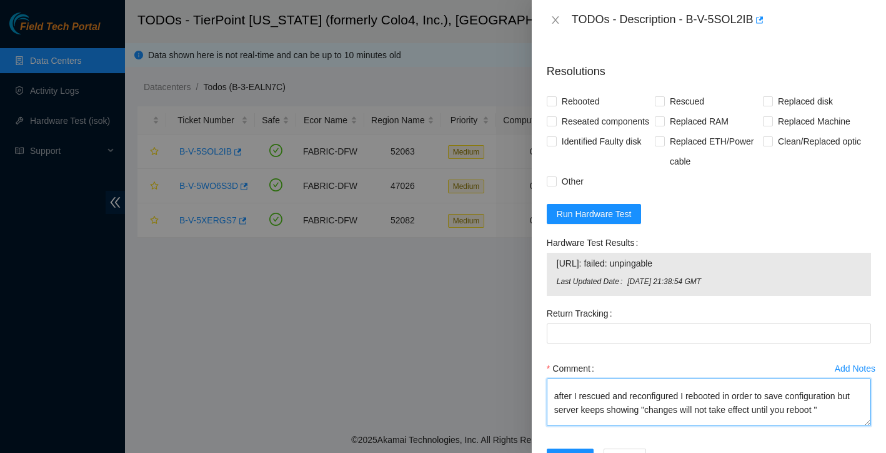
drag, startPoint x: 668, startPoint y: 416, endPoint x: 749, endPoint y: 412, distance: 82.0
click at [749, 412] on textarea "GREEN solid light on PSU reseated eth cables Noticed SN on ticket has not been …" at bounding box center [709, 402] width 324 height 48
drag, startPoint x: 663, startPoint y: 414, endPoint x: 841, endPoint y: 418, distance: 178.2
click at [841, 418] on textarea "GREEN solid light on PSU reseated eth cables Noticed SN on ticket has not been …" at bounding box center [709, 402] width 324 height 48
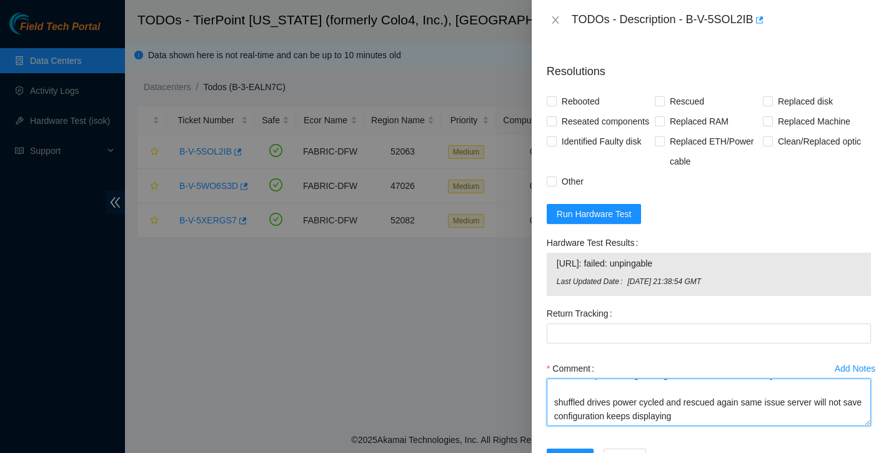
scroll to position [138, 0]
click at [769, 426] on textarea "GREEN solid light on PSU reseated eth cables Noticed SN on ticket has not been …" at bounding box center [709, 402] width 324 height 48
paste textarea "changes will not take effect until you reboot"
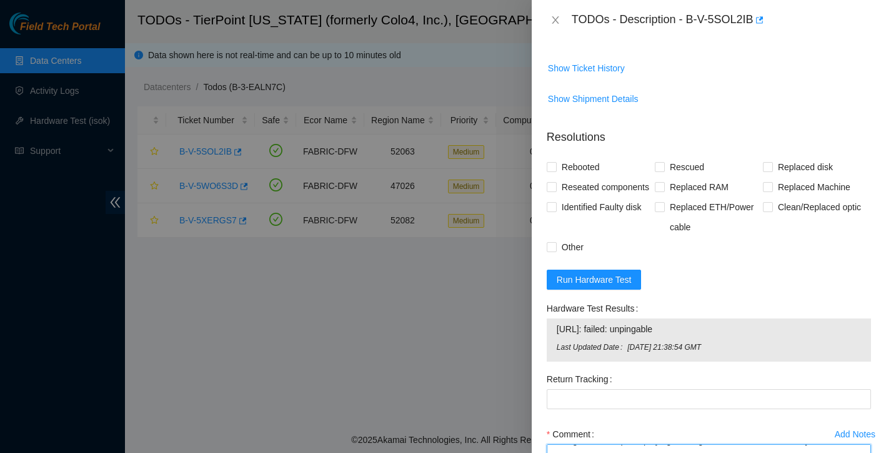
scroll to position [511, 0]
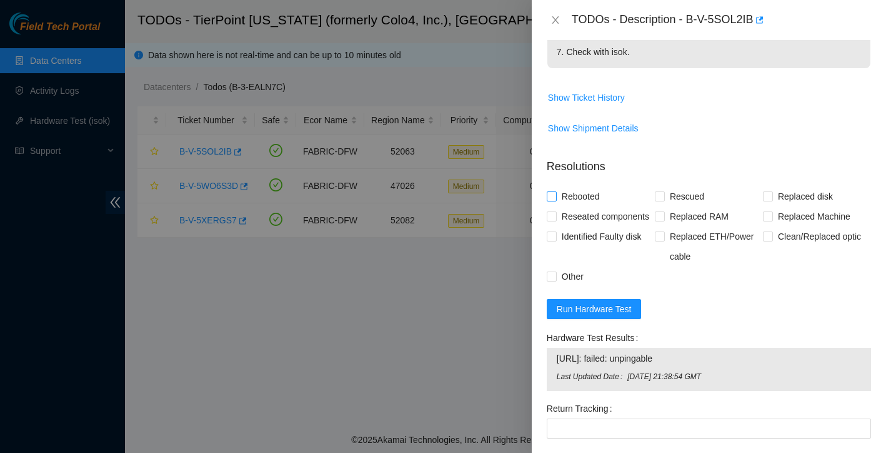
type textarea "GREEN solid light on PSU reseated eth cables Noticed SN on ticket has not been …"
click at [551, 191] on input "Rebooted" at bounding box center [551, 195] width 9 height 9
checkbox input "true"
click at [656, 191] on input "Rescued" at bounding box center [659, 195] width 9 height 9
checkbox input "true"
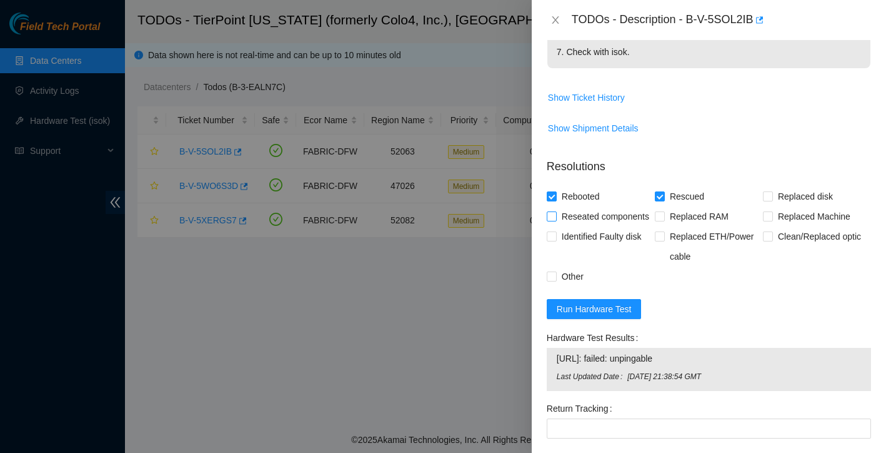
click at [553, 211] on input "Reseated components" at bounding box center [551, 215] width 9 height 9
checkbox input "true"
click at [553, 286] on label "Other" at bounding box center [568, 276] width 42 height 20
click at [553, 280] on input "Other" at bounding box center [551, 275] width 9 height 9
checkbox input "true"
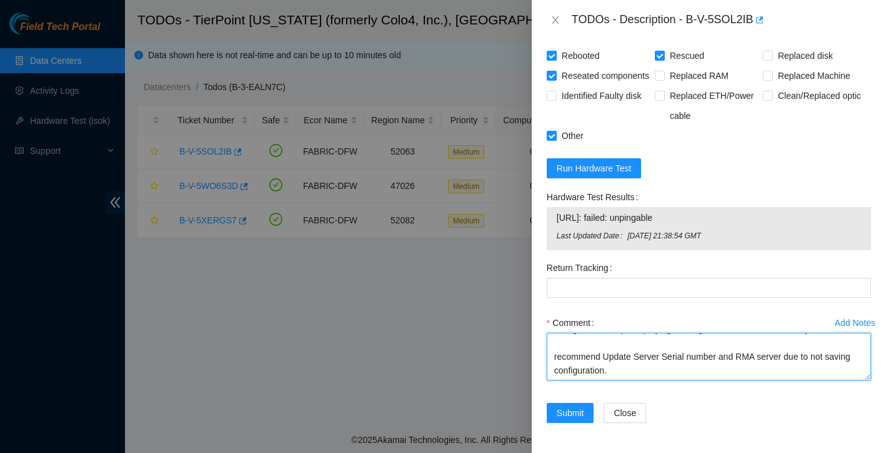
scroll to position [193, 0]
drag, startPoint x: 554, startPoint y: 338, endPoint x: 628, endPoint y: 401, distance: 97.1
click at [628, 401] on div "Add Notes Comment GREEN solid light on PSU reseated eth cables Noticed SN on ti…" at bounding box center [709, 358] width 334 height 90
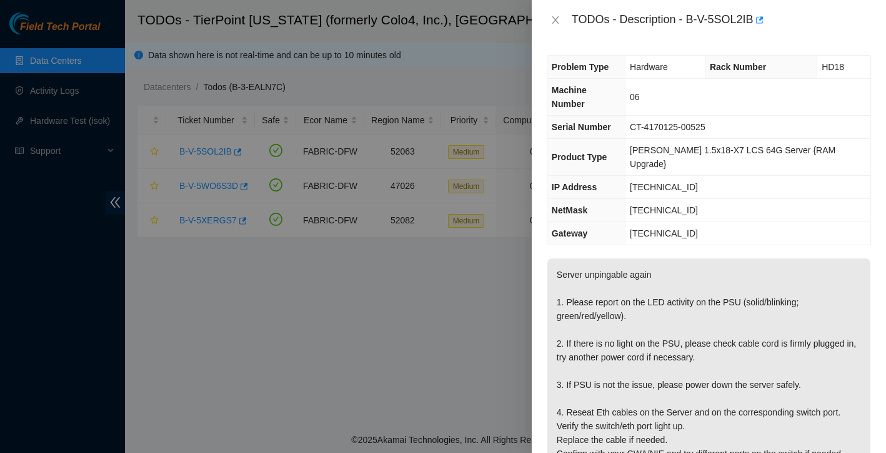
scroll to position [0, 0]
click at [429, 411] on div at bounding box center [443, 226] width 886 height 453
